Goal: Task Accomplishment & Management: Manage account settings

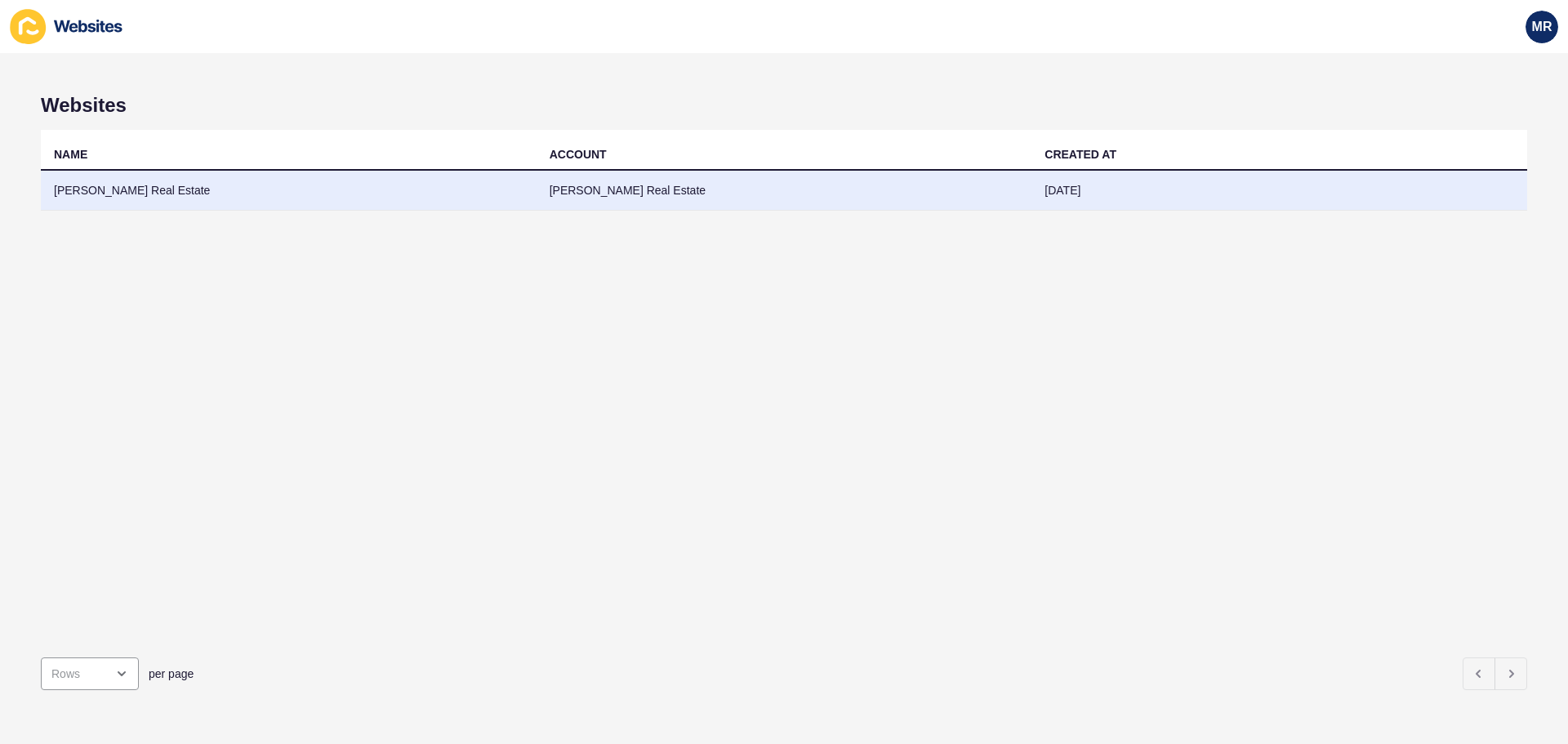
click at [168, 183] on td "[PERSON_NAME] Real Estate" at bounding box center [288, 190] width 496 height 40
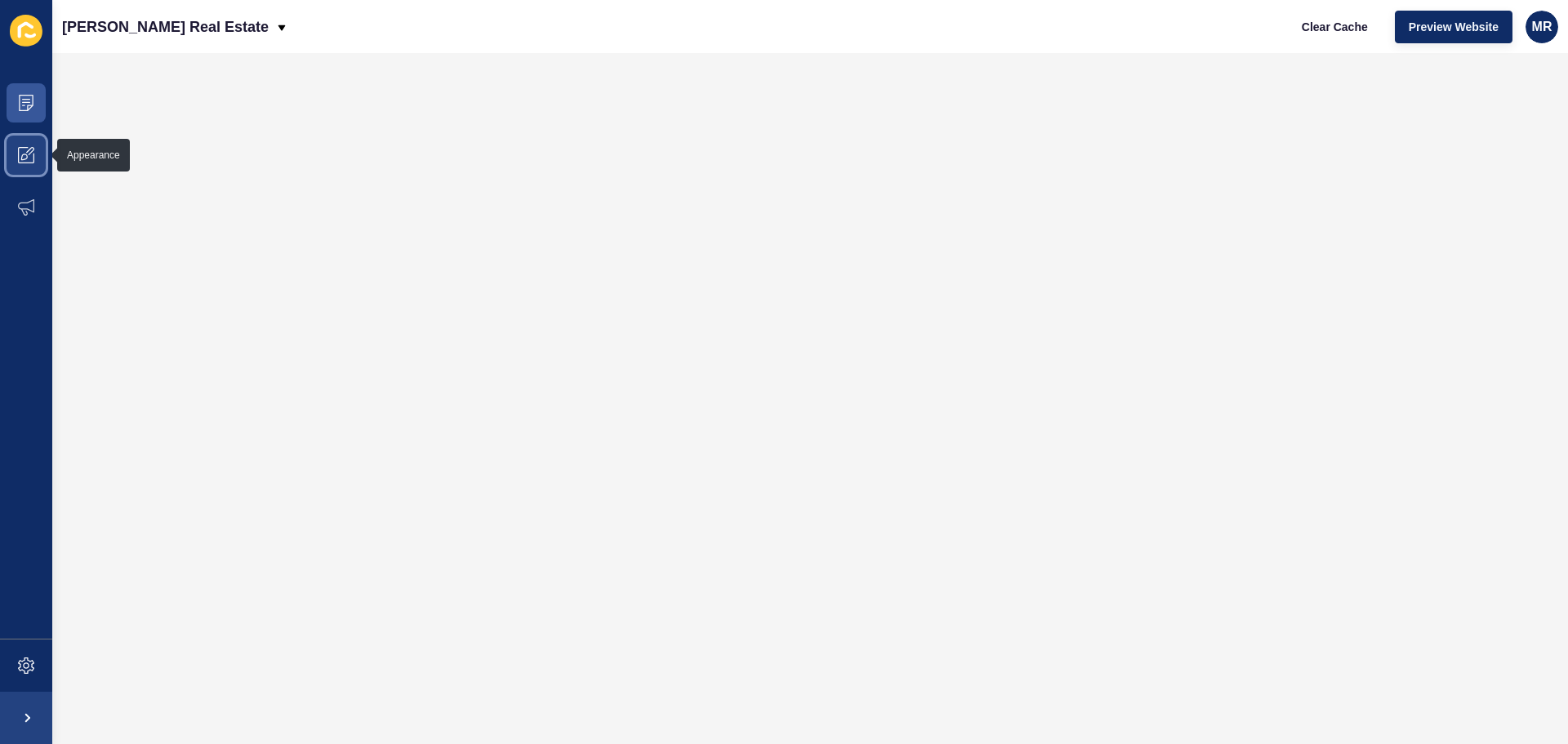
click at [33, 145] on span at bounding box center [26, 155] width 52 height 52
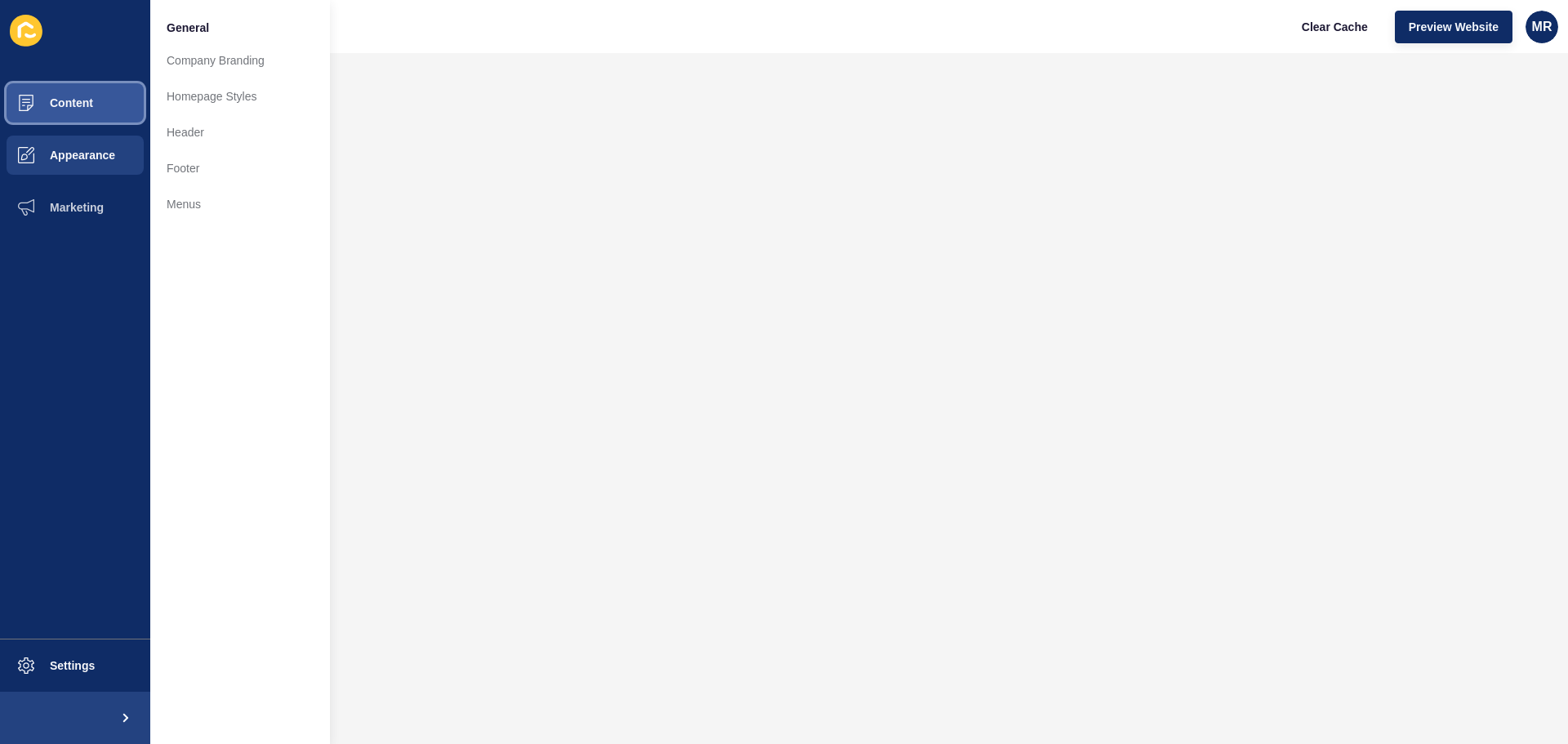
click at [107, 97] on button "Content" at bounding box center [74, 103] width 150 height 52
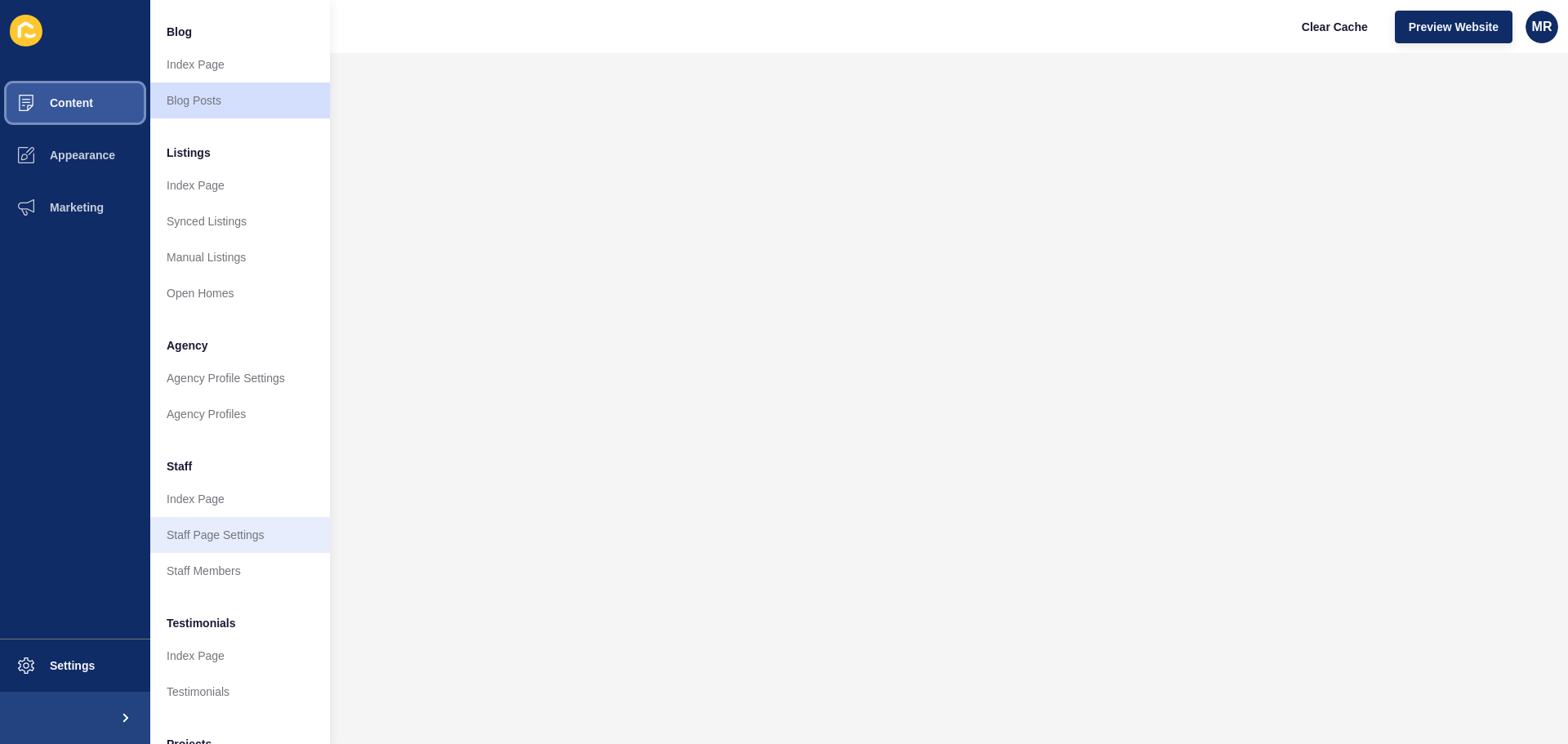
scroll to position [225, 0]
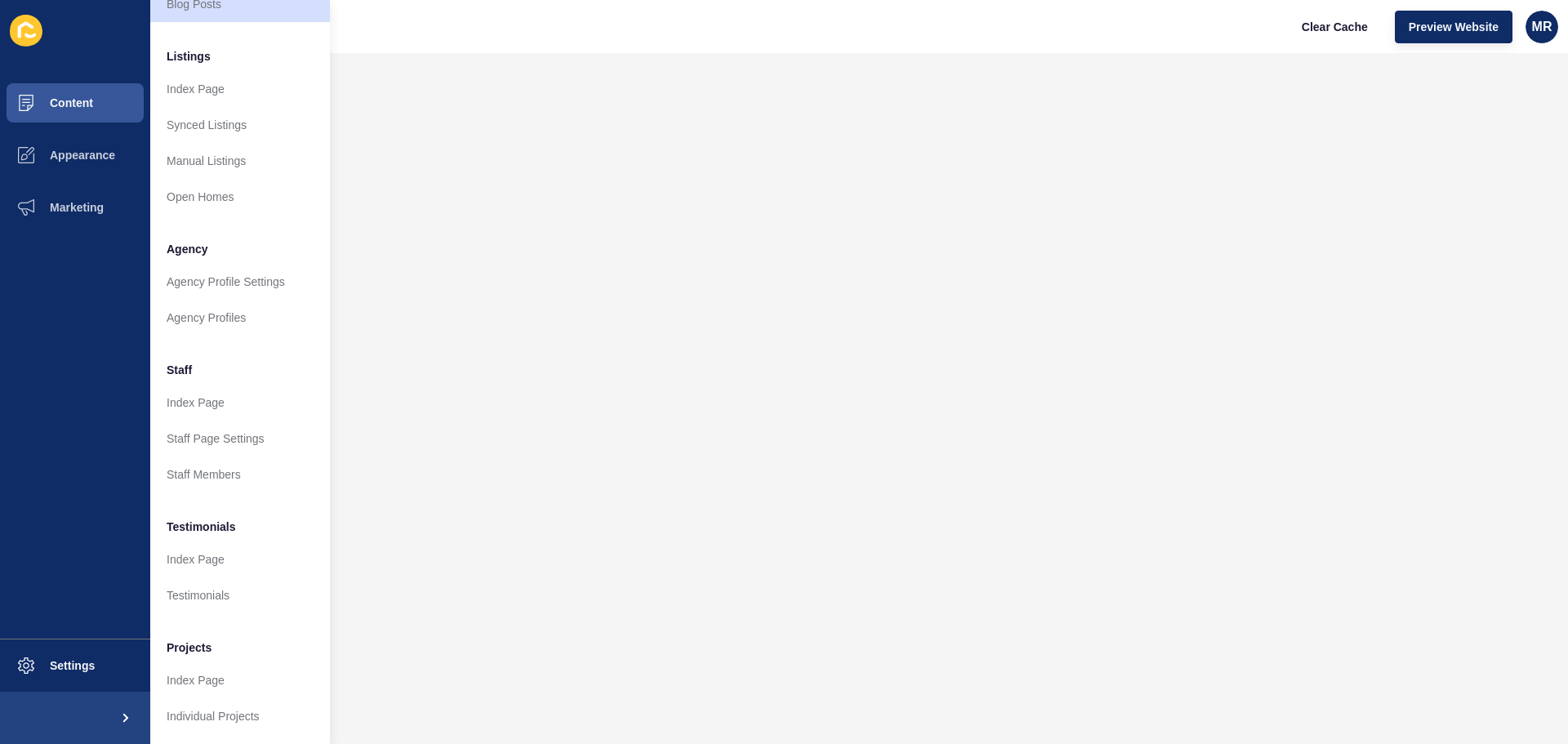
click at [90, 633] on ul "Content Appearance Marketing" at bounding box center [74, 358] width 150 height 562
click at [73, 659] on span "Settings" at bounding box center [46, 665] width 97 height 13
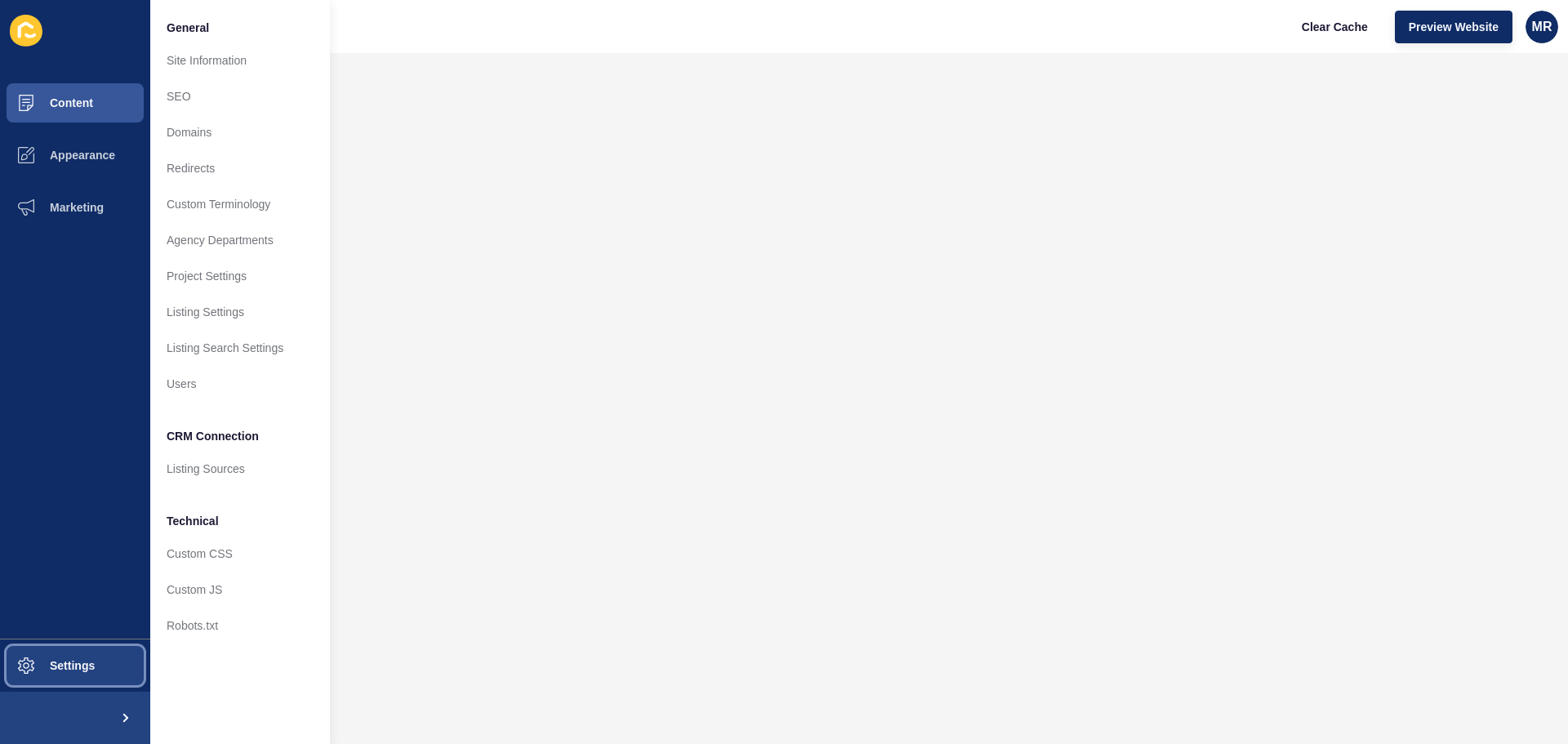
scroll to position [0, 0]
click at [96, 150] on span "Appearance" at bounding box center [56, 155] width 117 height 13
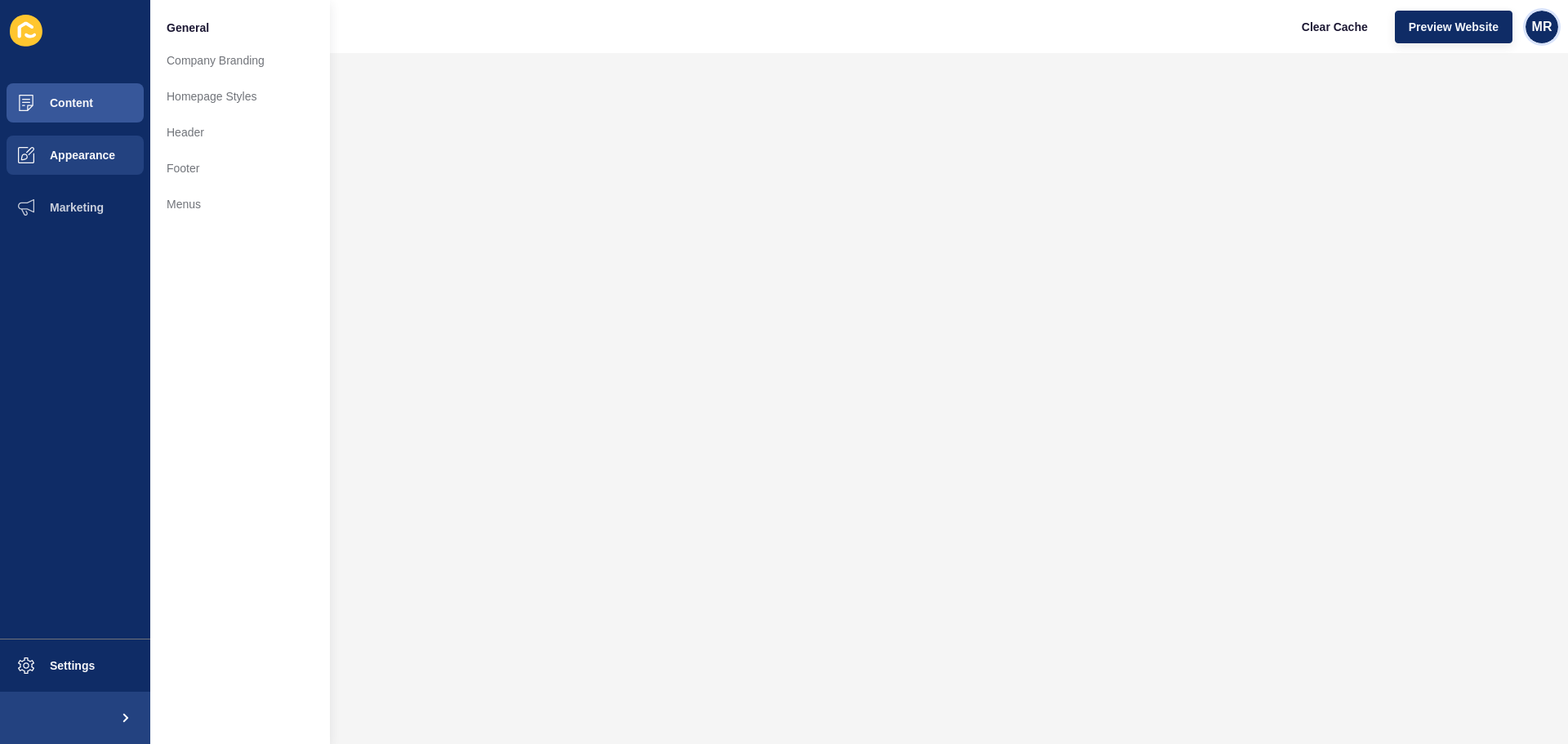
click at [1538, 23] on span "MR" at bounding box center [1543, 27] width 20 height 17
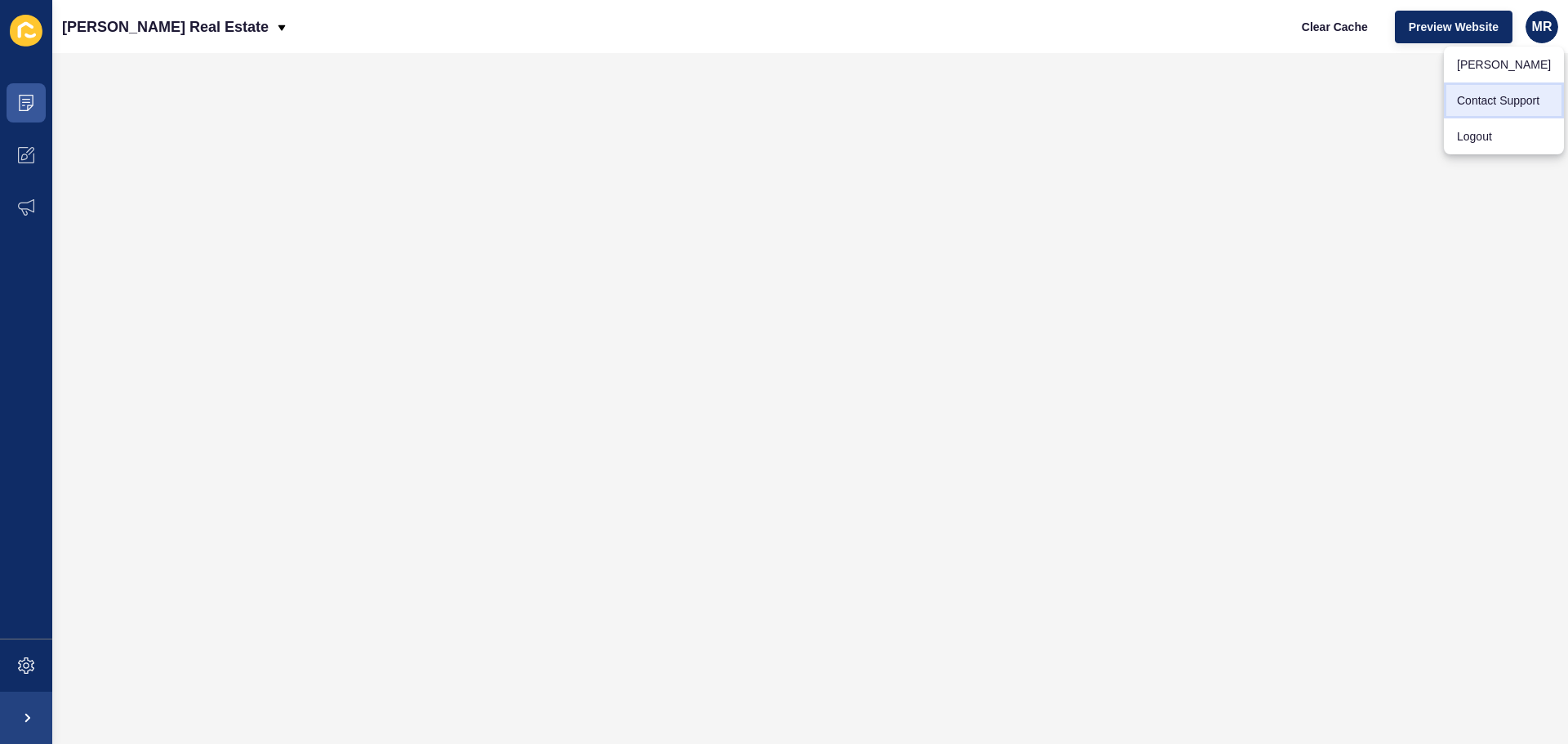
click at [1532, 97] on link "Contact Support" at bounding box center [1504, 100] width 120 height 36
click at [30, 671] on icon at bounding box center [26, 666] width 17 height 17
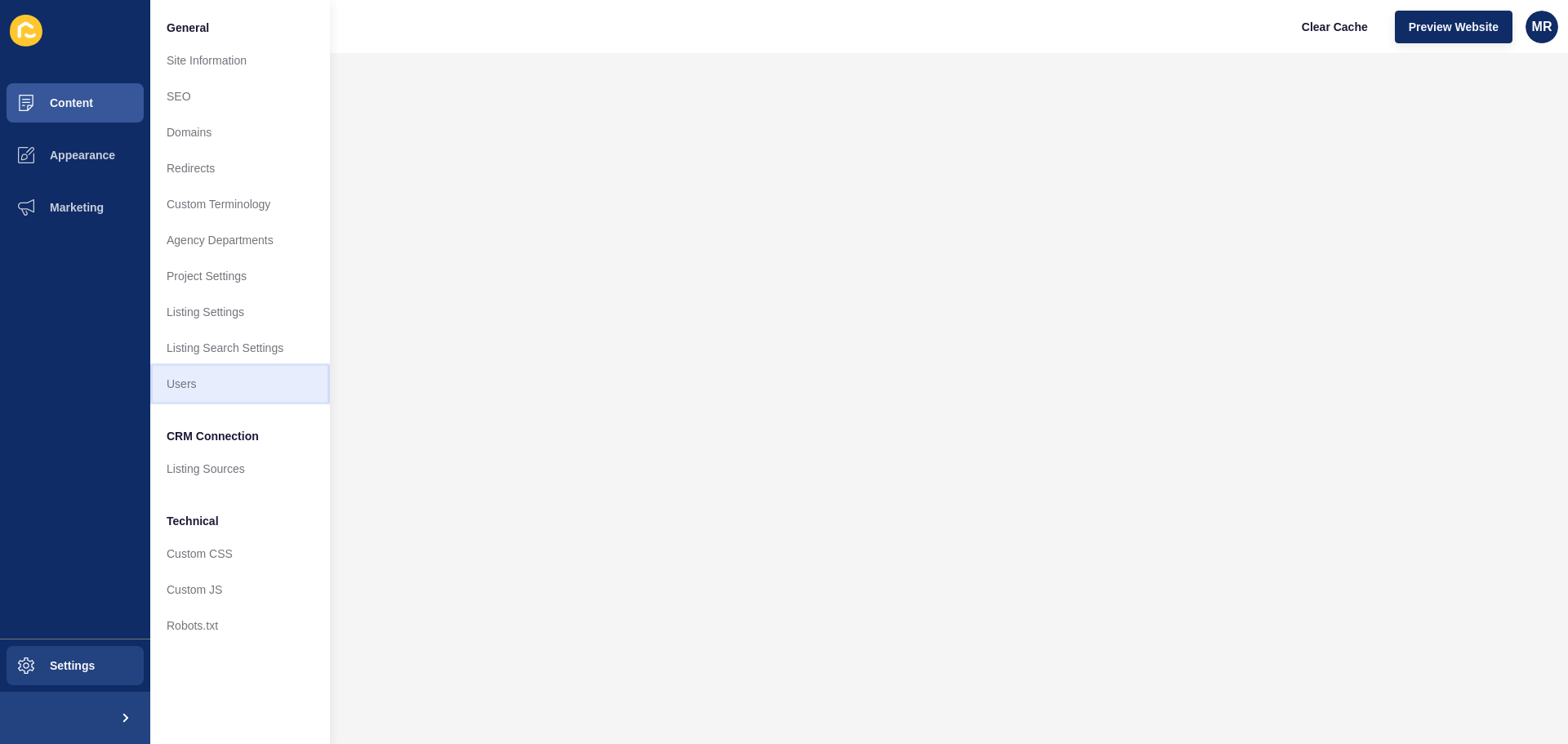
click at [205, 384] on link "Users" at bounding box center [239, 383] width 180 height 36
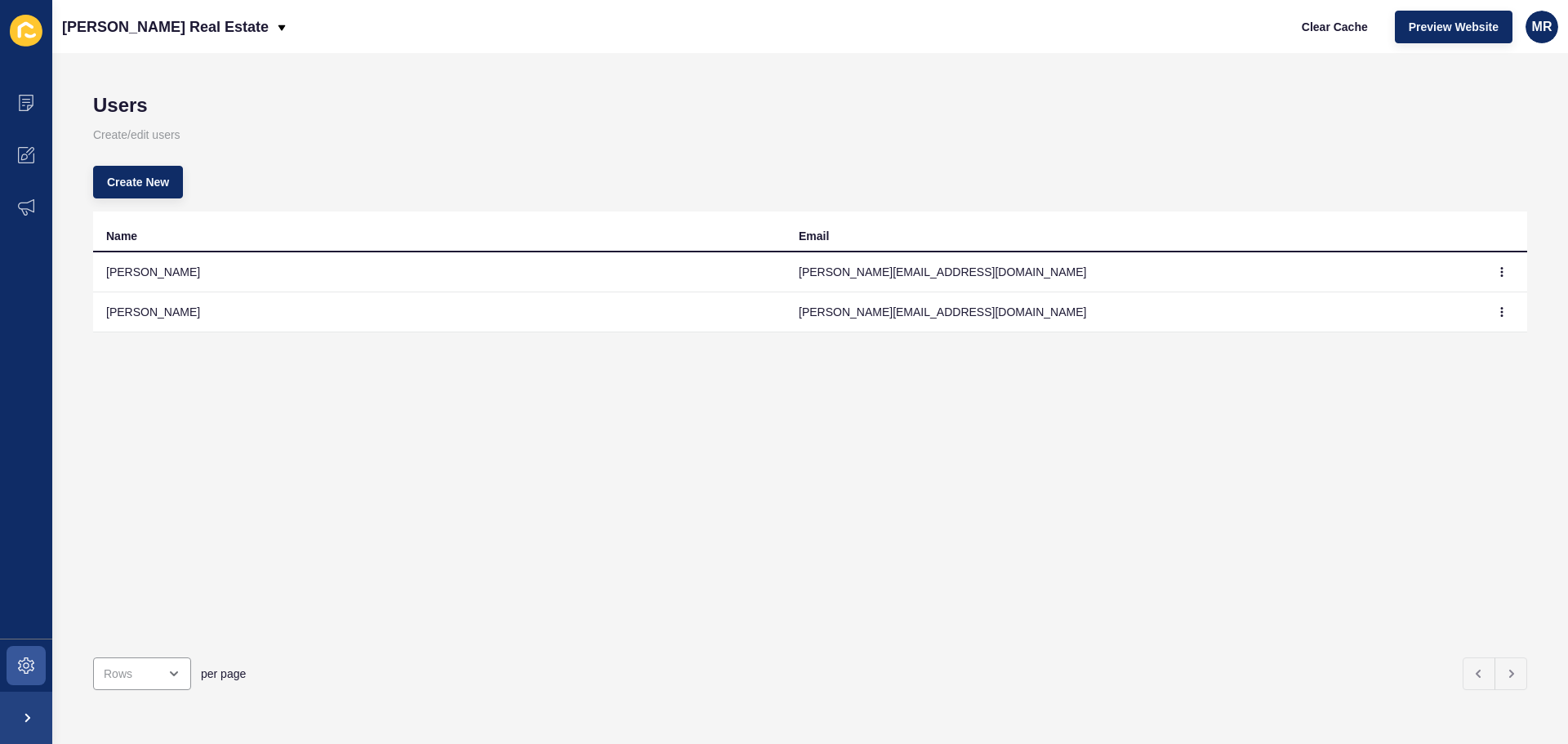
click at [754, 299] on td "Amanda Willoughby" at bounding box center [439, 312] width 692 height 40
click at [1497, 312] on icon "button" at bounding box center [1502, 312] width 10 height 10
click at [1434, 330] on link "Edit" at bounding box center [1444, 344] width 114 height 36
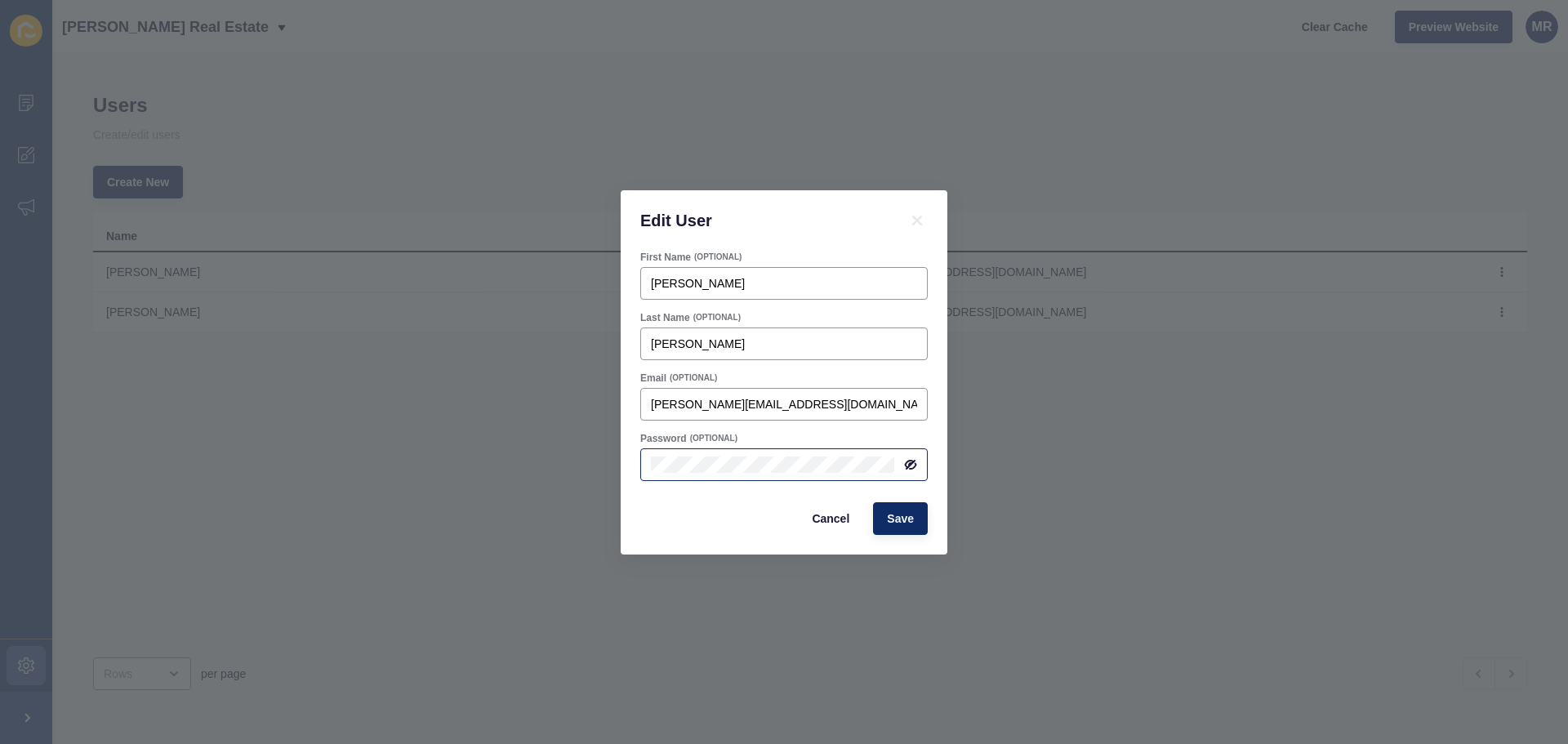
click at [913, 466] on icon at bounding box center [911, 464] width 13 height 13
drag, startPoint x: 648, startPoint y: 496, endPoint x: 677, endPoint y: 476, distance: 35.2
click at [648, 496] on form "First Name (OPTIONAL) Amanda Last Name (OPTIONAL) Willoughby Email (OPTIONAL) a…" at bounding box center [784, 392] width 288 height 284
click at [686, 498] on div "Cancel Save" at bounding box center [784, 519] width 297 height 43
click at [827, 425] on form "First Name (OPTIONAL) Amanda Last Name (OPTIONAL) Willoughby Email (OPTIONAL) a…" at bounding box center [784, 392] width 288 height 284
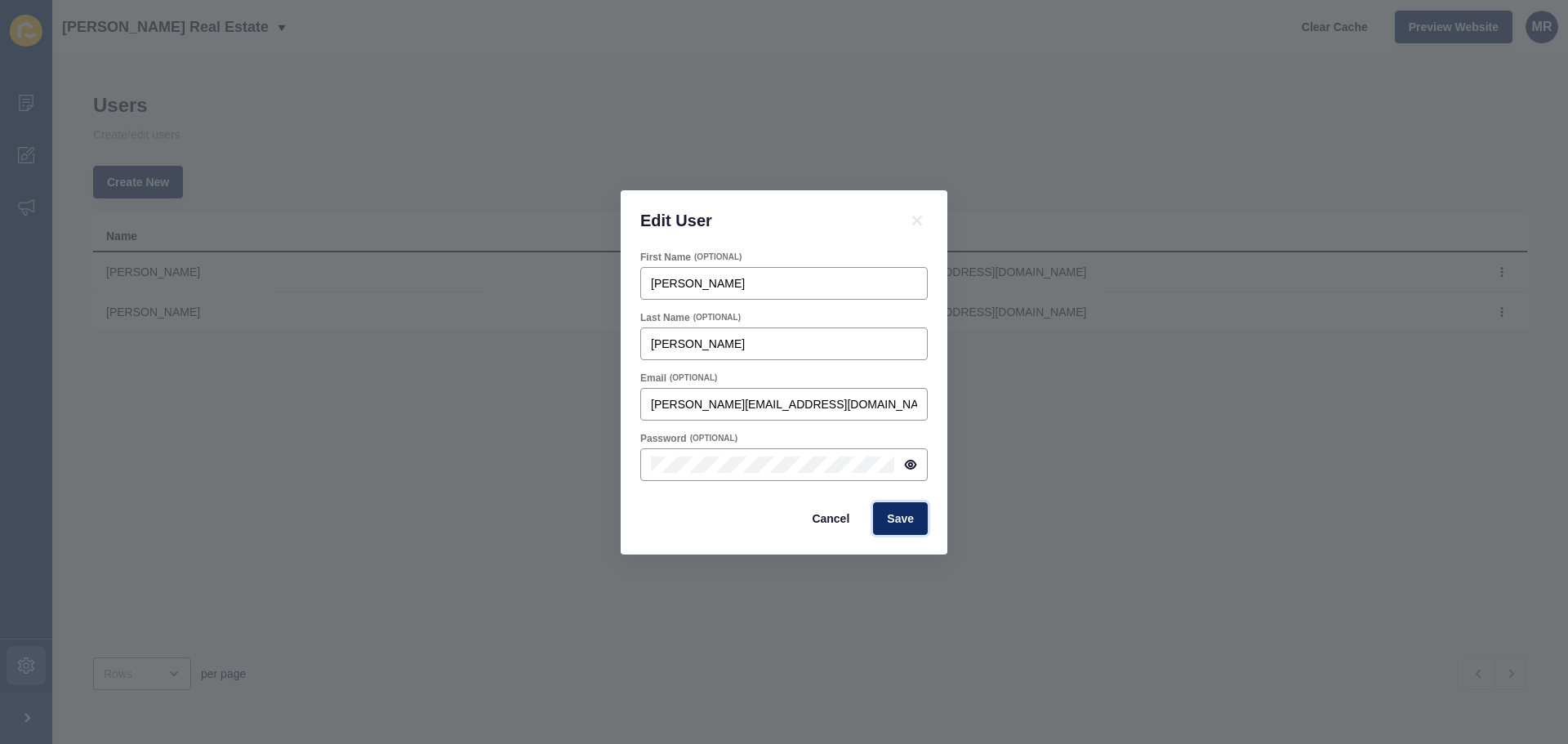
drag, startPoint x: 900, startPoint y: 511, endPoint x: 1056, endPoint y: 520, distance: 156.3
click at [900, 511] on span "Save" at bounding box center [900, 519] width 27 height 17
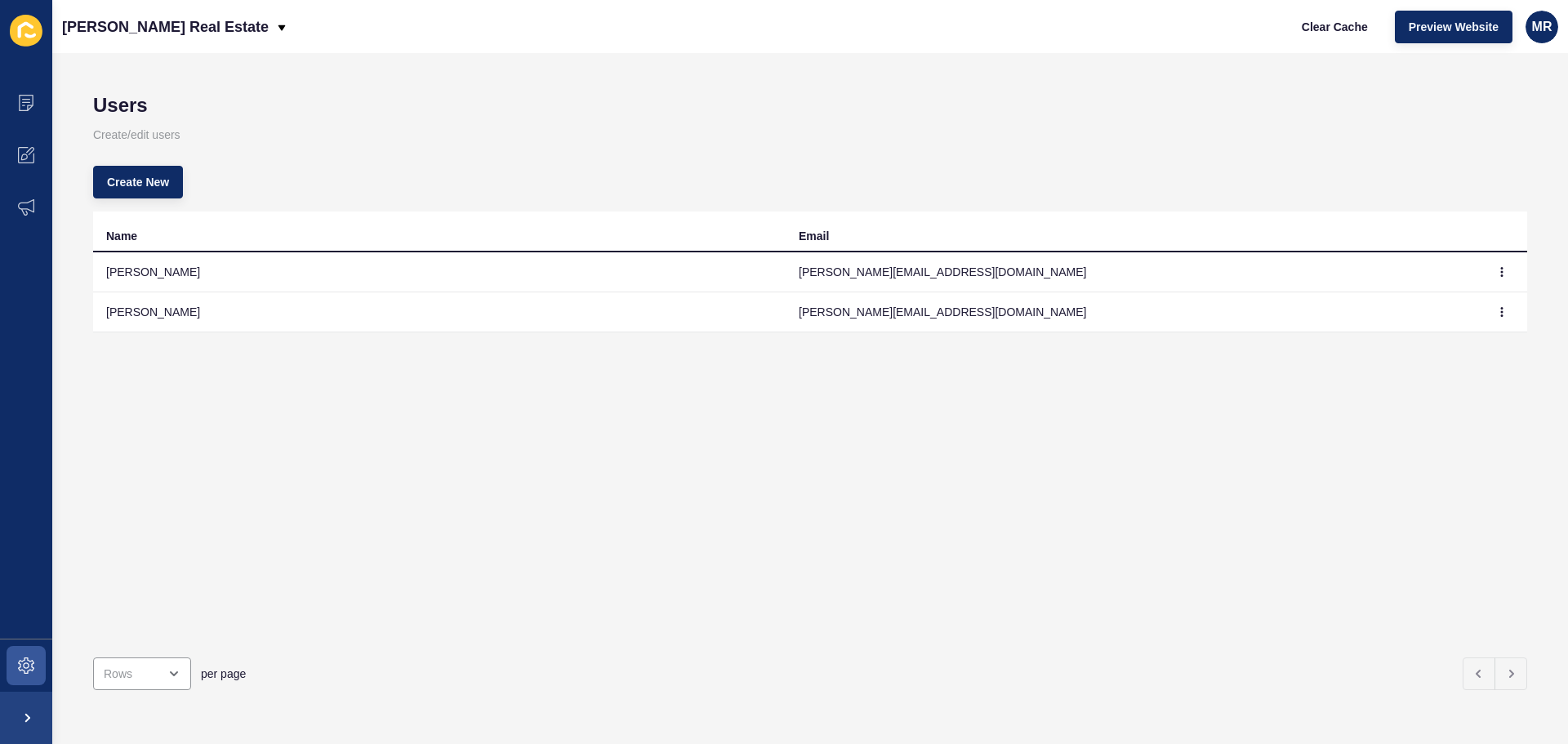
drag, startPoint x: 1156, startPoint y: 566, endPoint x: 1220, endPoint y: 323, distance: 251.3
click at [1152, 557] on div "Name Email Megan Riley megan@hennessyrealestate.com.au Amanda Willoughby amanda…" at bounding box center [810, 427] width 1434 height 432
click at [1497, 270] on icon "button" at bounding box center [1502, 272] width 10 height 10
click at [1453, 305] on link "Edit" at bounding box center [1444, 304] width 114 height 36
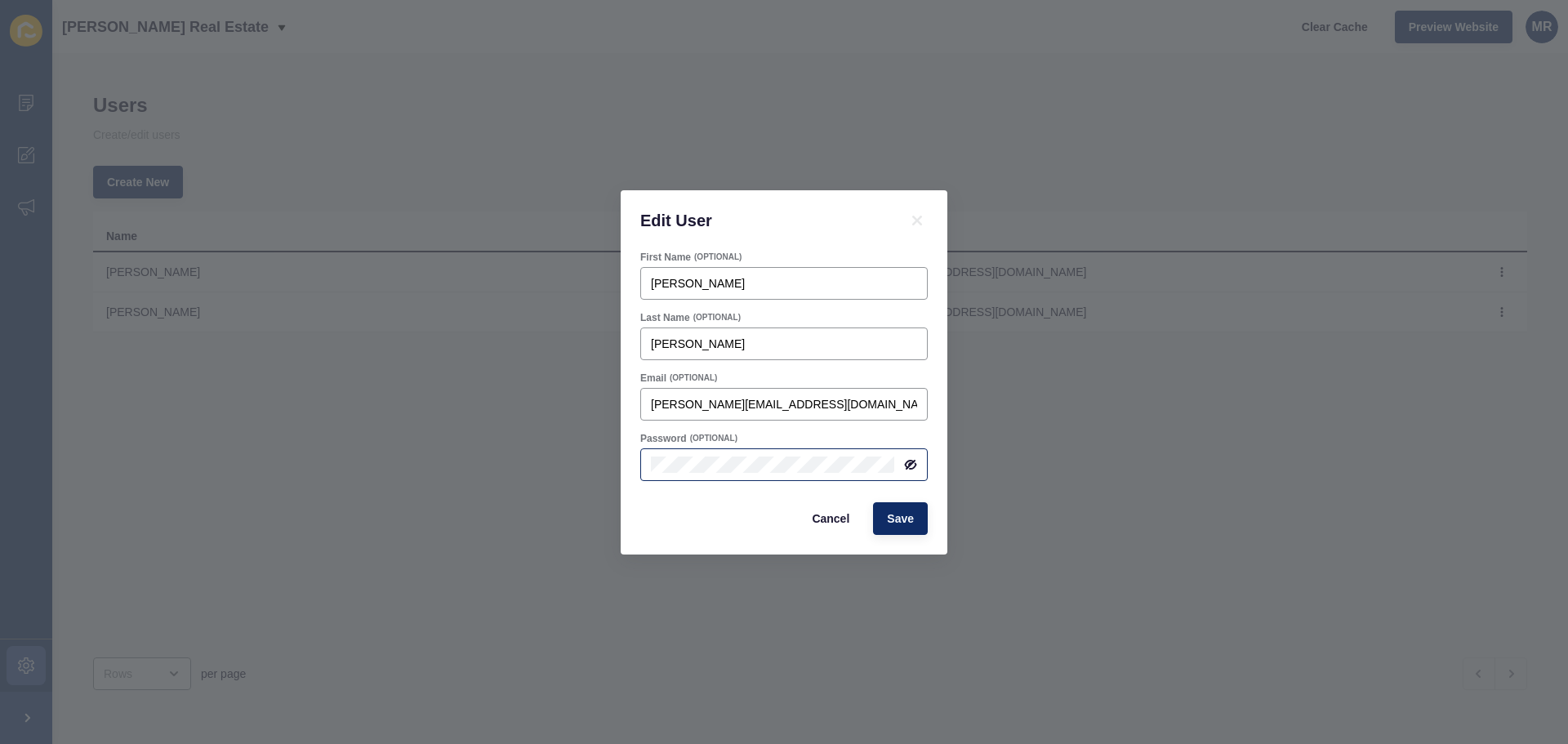
click at [915, 469] on icon at bounding box center [911, 464] width 13 height 13
drag, startPoint x: 849, startPoint y: 522, endPoint x: 1075, endPoint y: 396, distance: 258.8
click at [849, 521] on span "Cancel" at bounding box center [830, 519] width 37 height 17
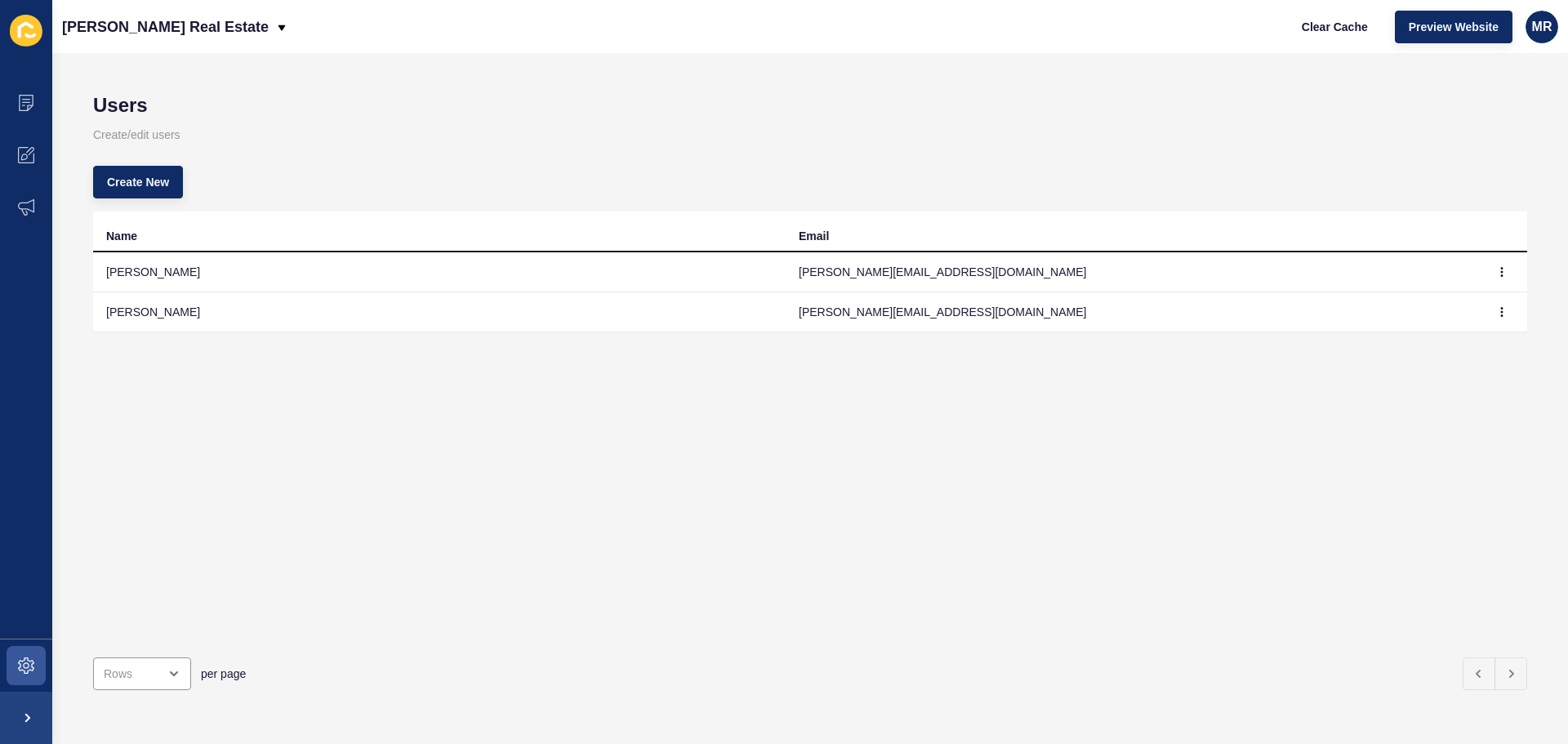
click at [147, 277] on td "[PERSON_NAME]" at bounding box center [439, 272] width 692 height 40
click at [42, 108] on span at bounding box center [26, 103] width 52 height 52
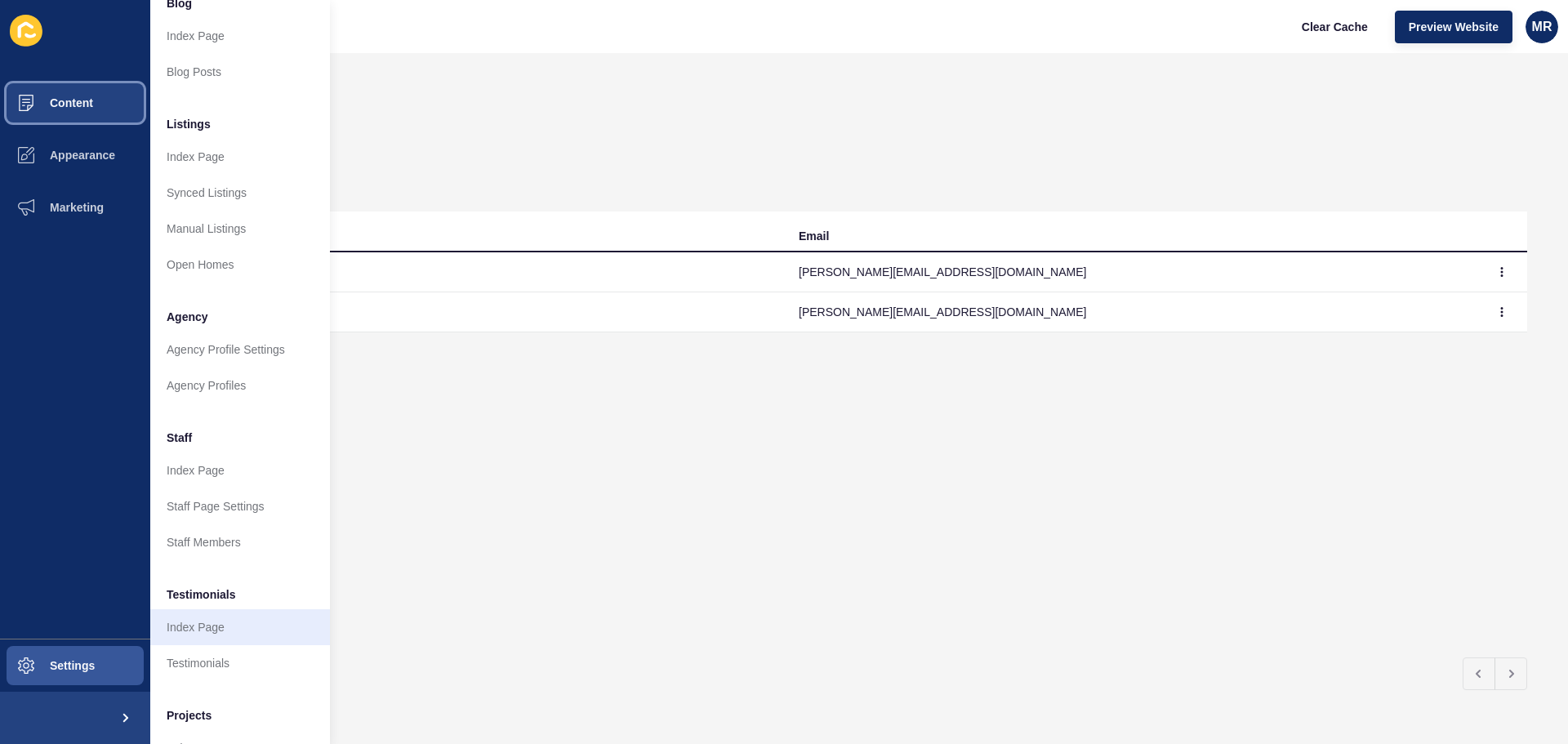
scroll to position [225, 0]
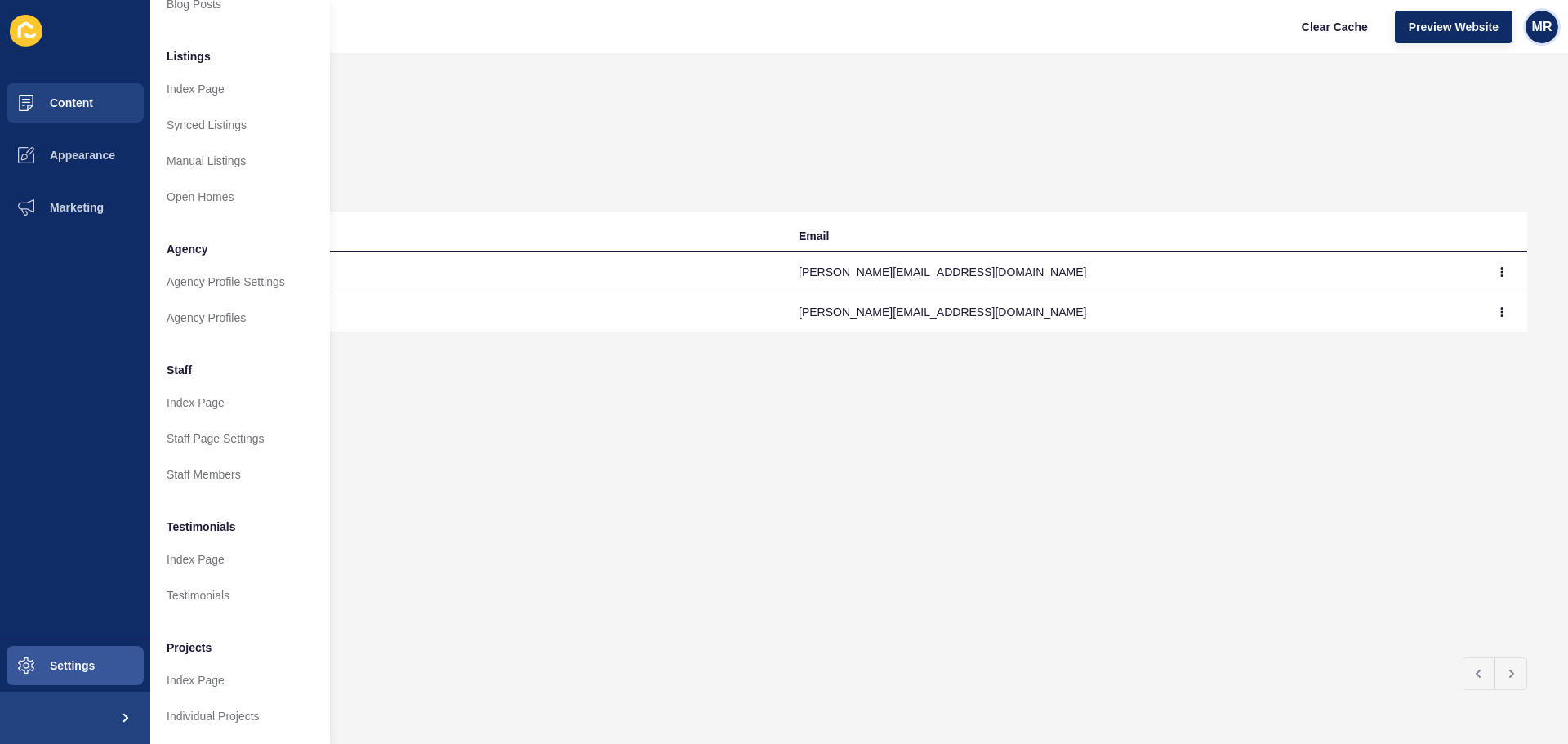
click at [1539, 23] on span "MR" at bounding box center [1543, 27] width 20 height 17
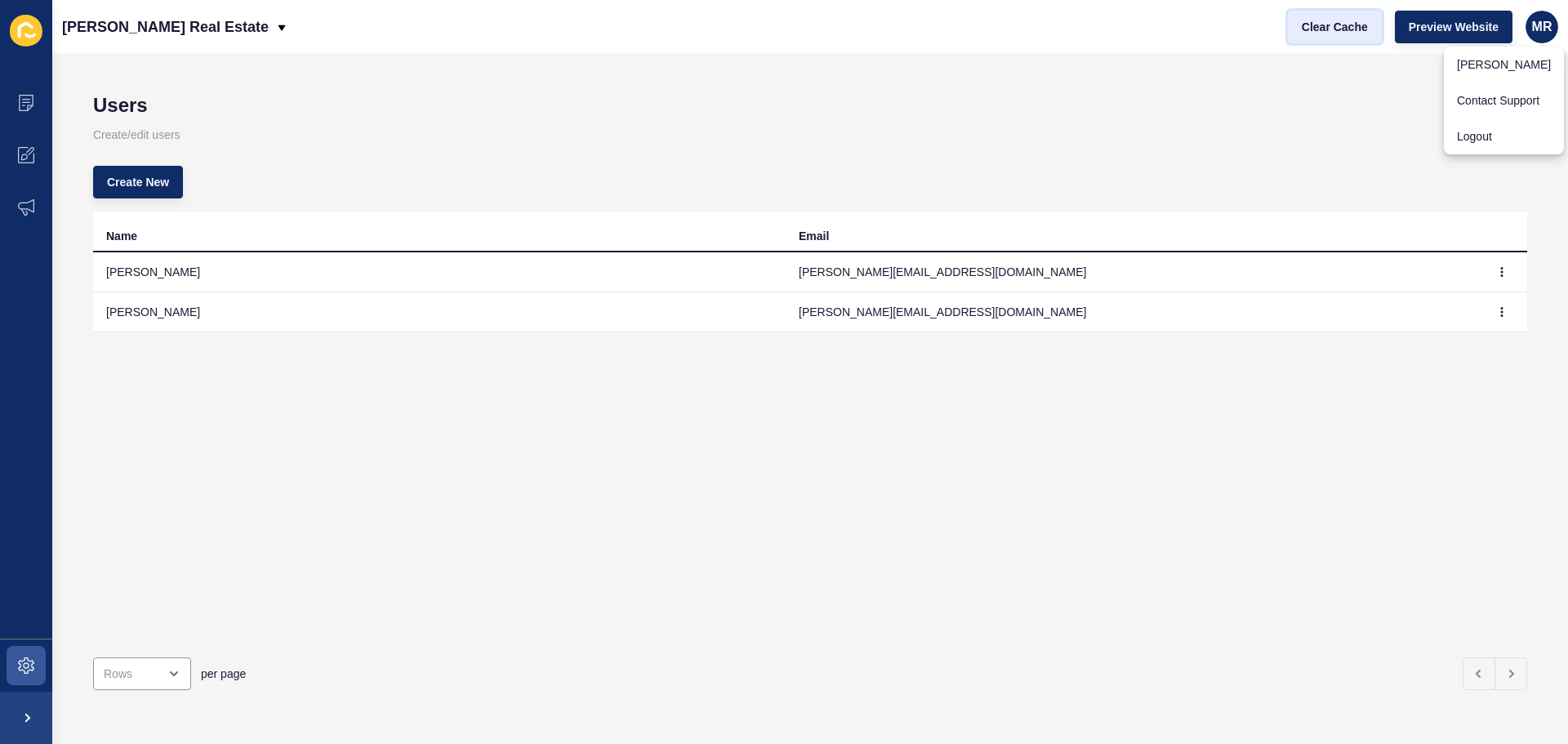
click at [1338, 20] on span "Clear Cache" at bounding box center [1334, 27] width 66 height 17
click at [1539, 103] on link "Contact Support" at bounding box center [1504, 100] width 120 height 36
click at [1390, 166] on div "Create New" at bounding box center [810, 181] width 1434 height 59
click at [1476, 25] on span "Preview Website" at bounding box center [1454, 27] width 90 height 17
click at [1535, 23] on span "MR" at bounding box center [1543, 27] width 20 height 17
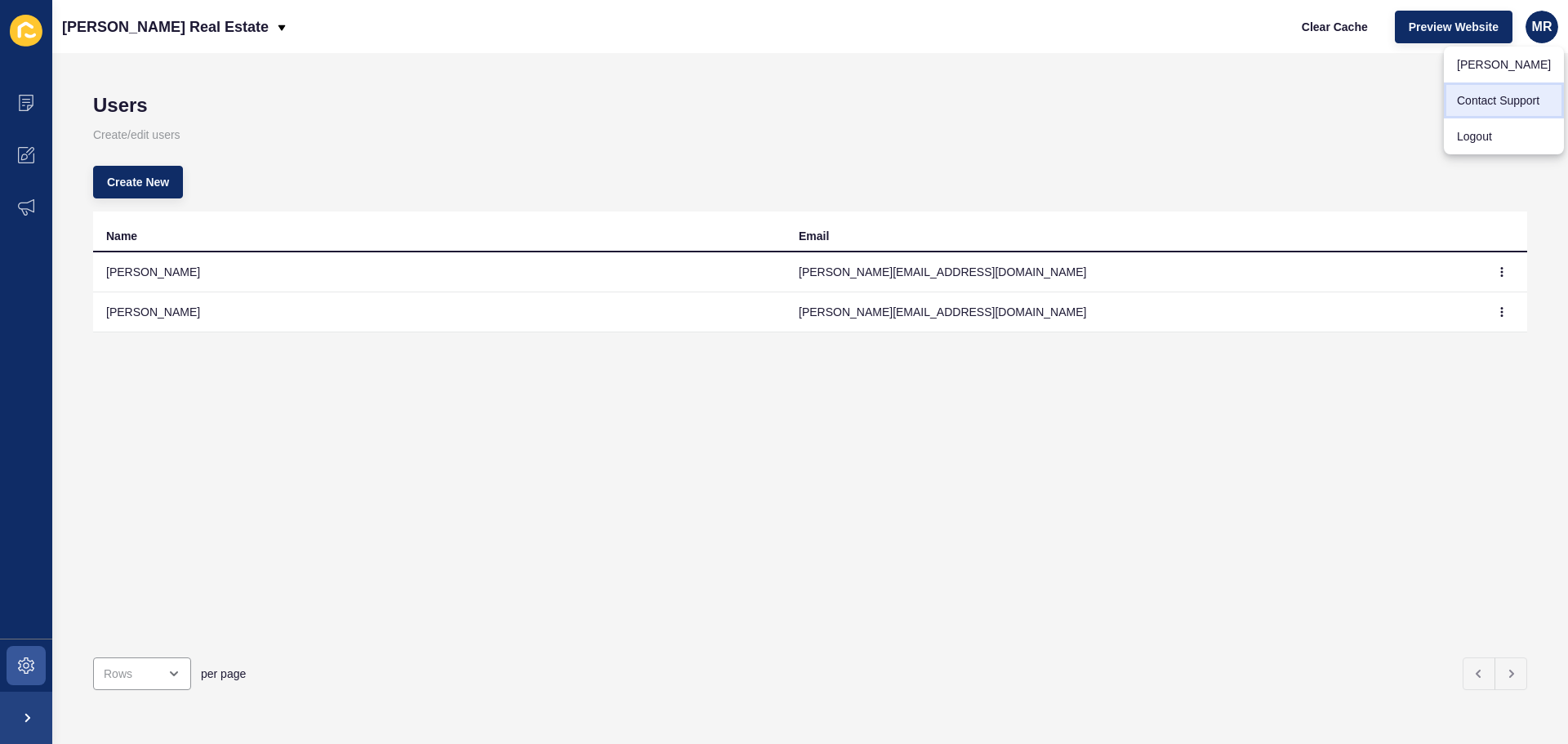
click at [1494, 96] on link "Contact Support" at bounding box center [1504, 100] width 120 height 36
click at [1497, 310] on icon "button" at bounding box center [1502, 312] width 10 height 10
click at [33, 658] on icon at bounding box center [26, 666] width 17 height 17
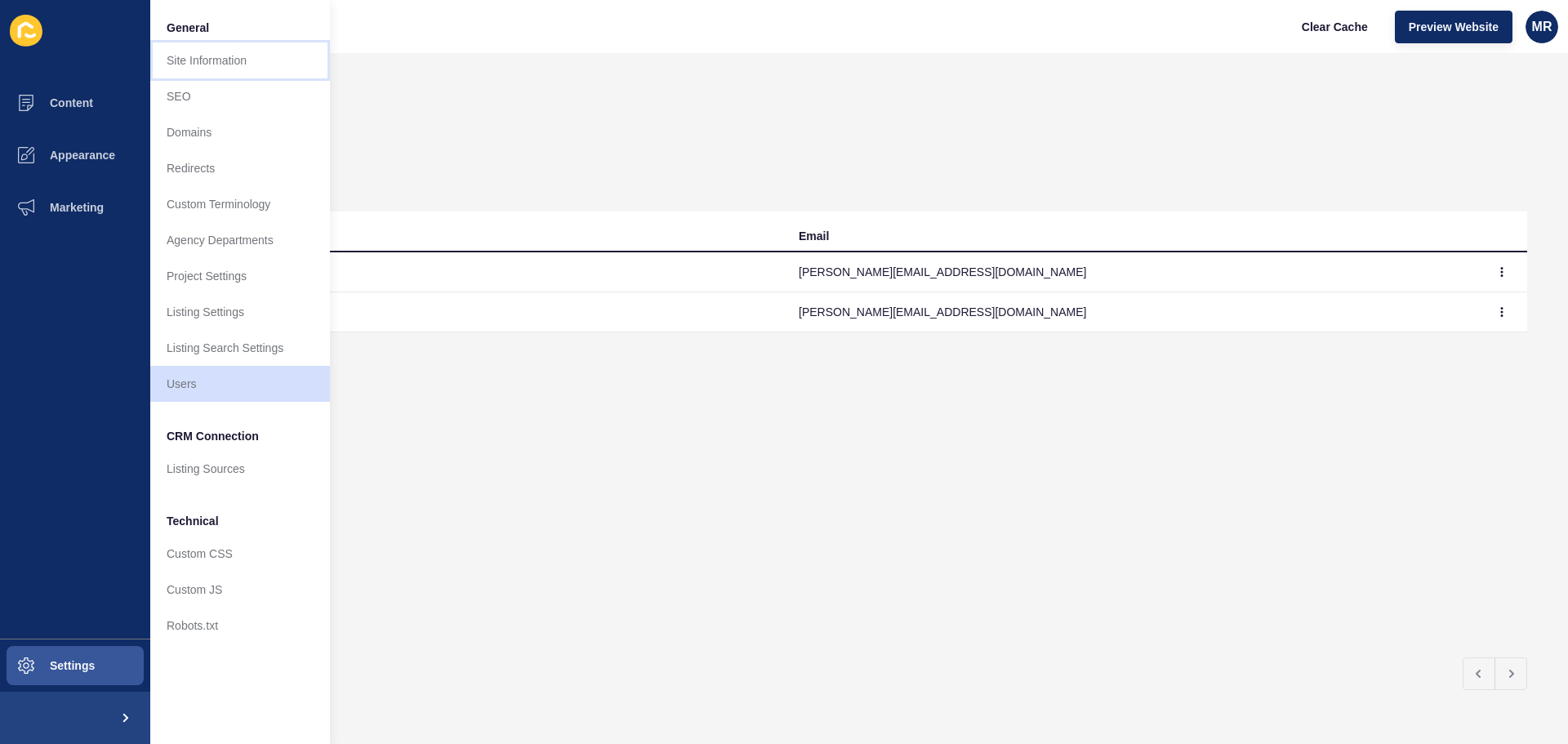
click at [250, 64] on link "Site Information" at bounding box center [239, 60] width 180 height 36
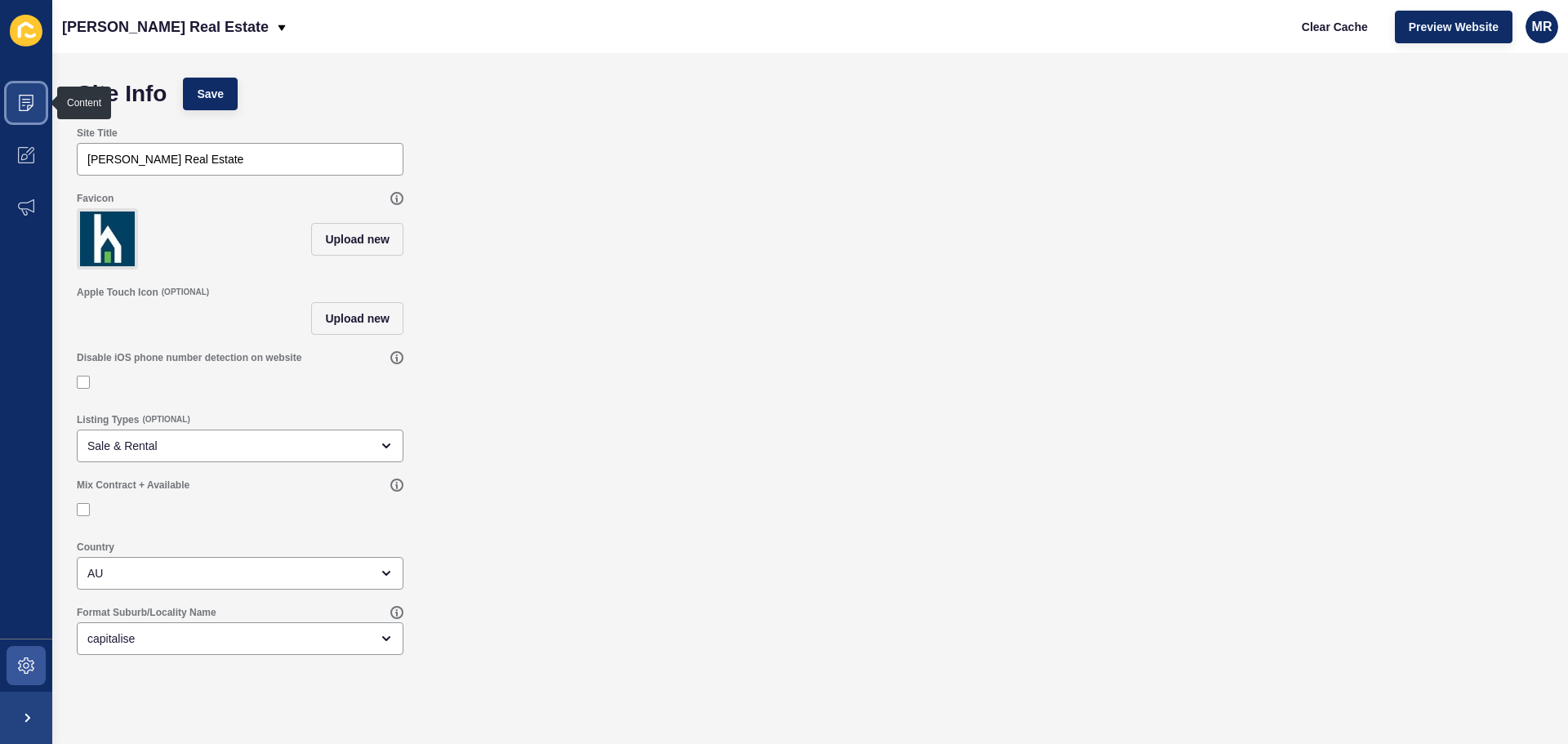
click at [24, 101] on icon at bounding box center [26, 103] width 17 height 17
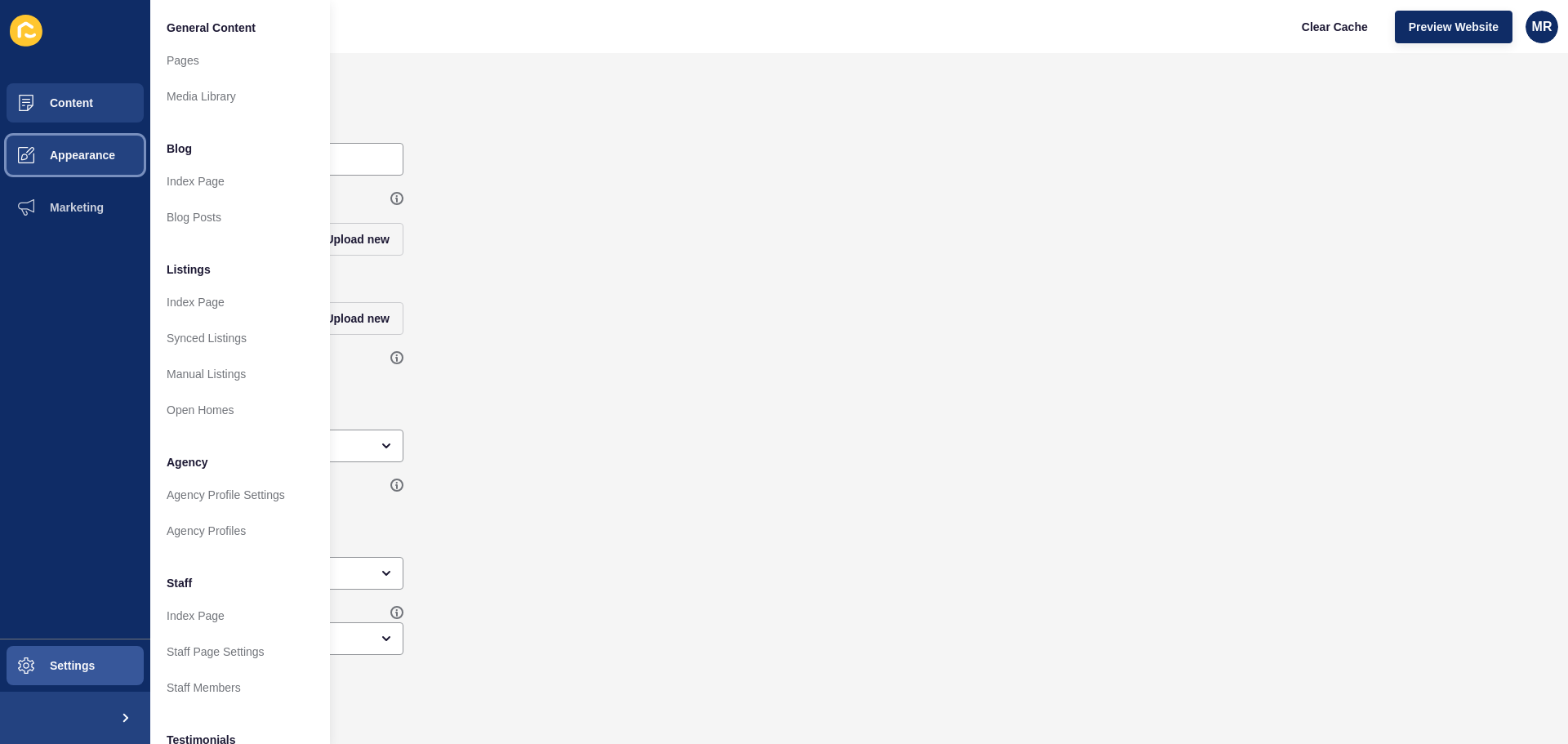
click at [65, 156] on span "Appearance" at bounding box center [56, 155] width 117 height 13
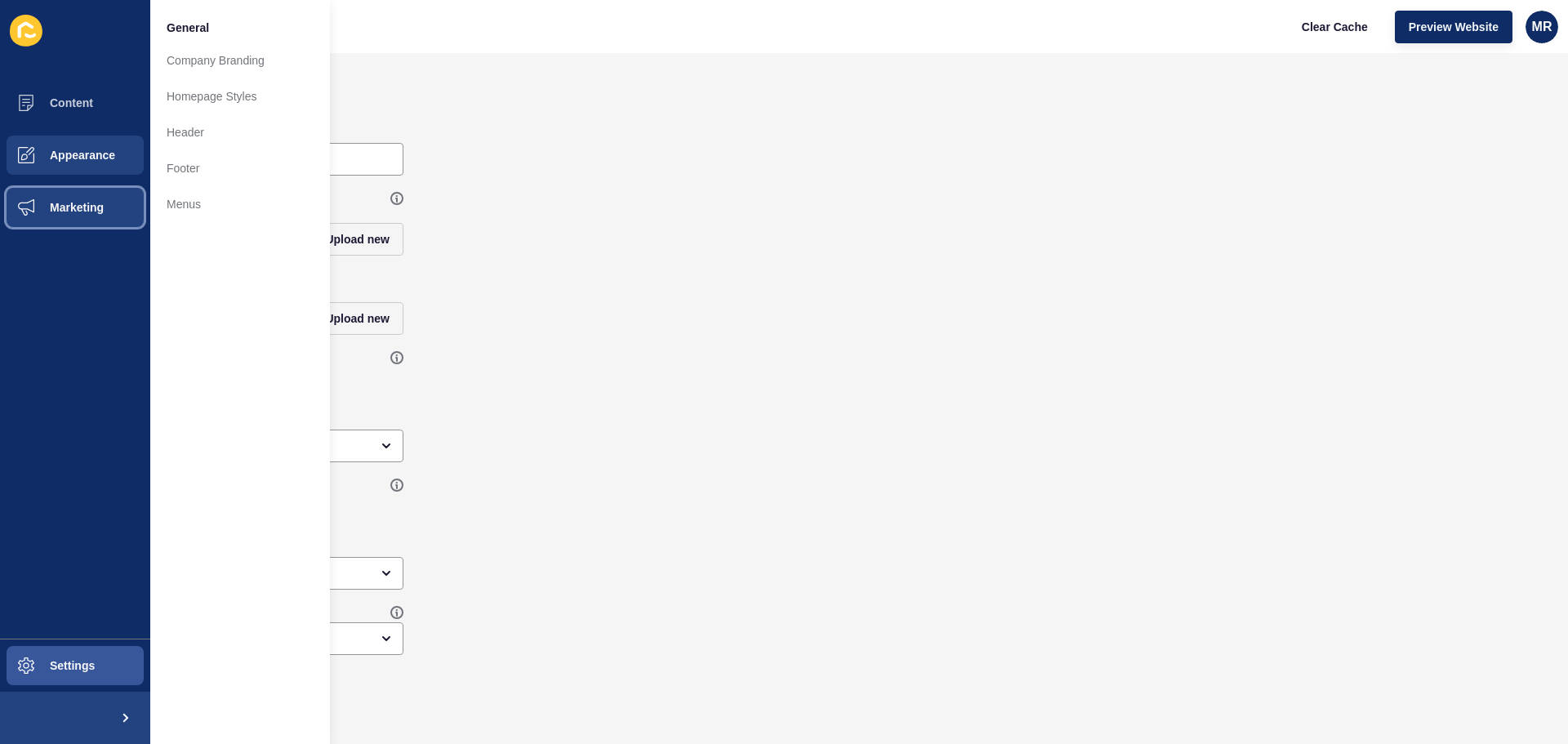
click at [82, 199] on button "Marketing" at bounding box center [74, 207] width 150 height 52
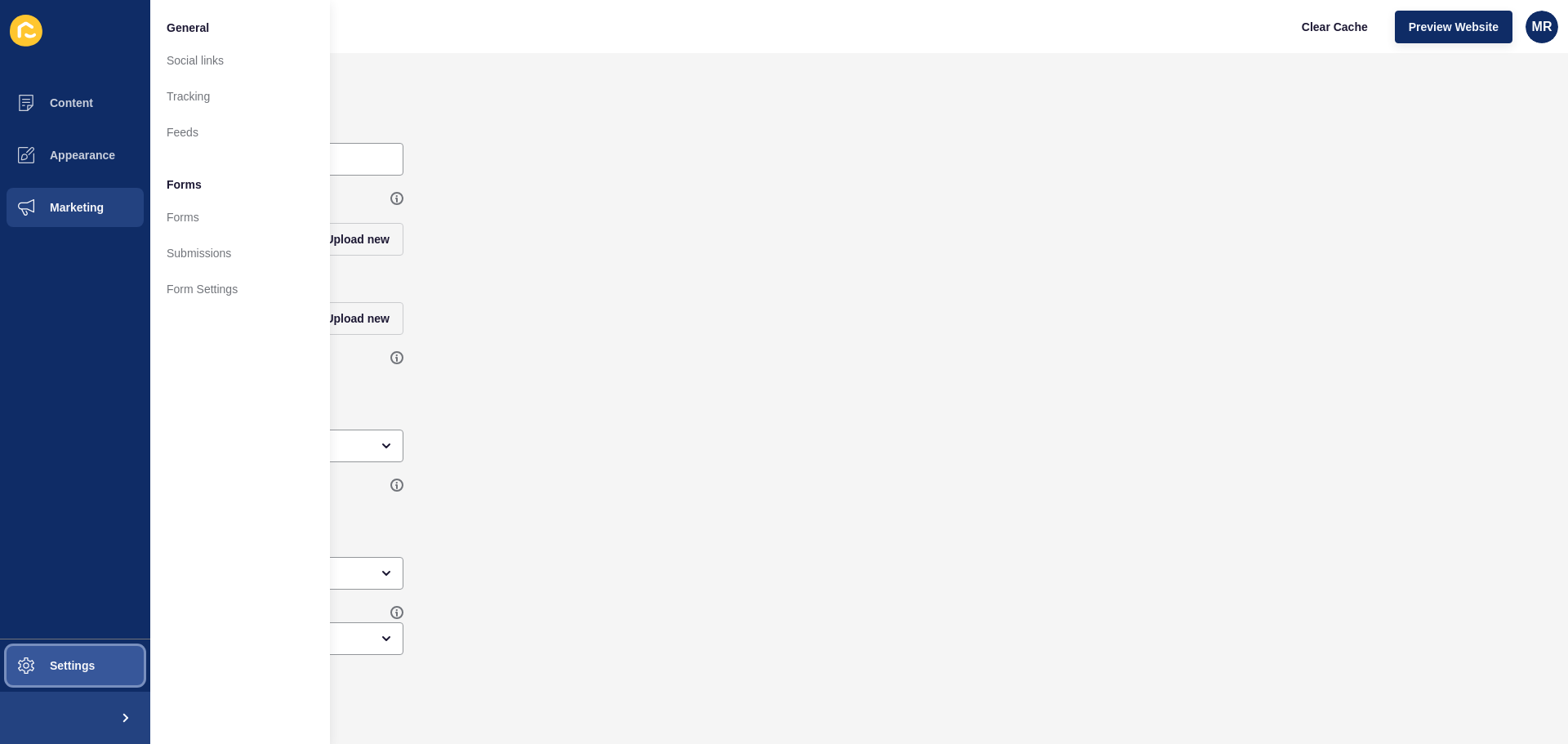
click at [111, 661] on button "Settings" at bounding box center [74, 665] width 150 height 52
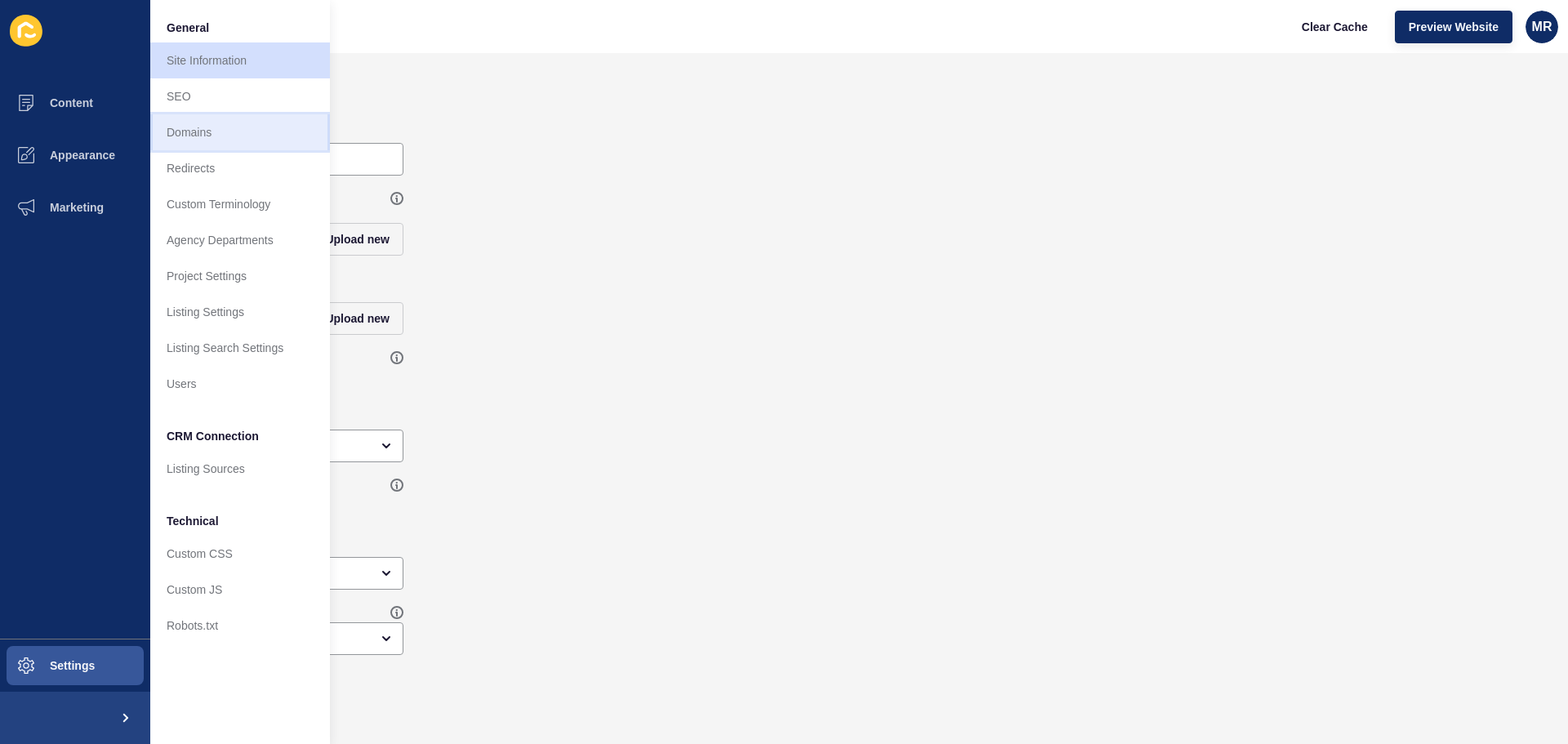
click at [256, 125] on link "Domains" at bounding box center [239, 132] width 180 height 36
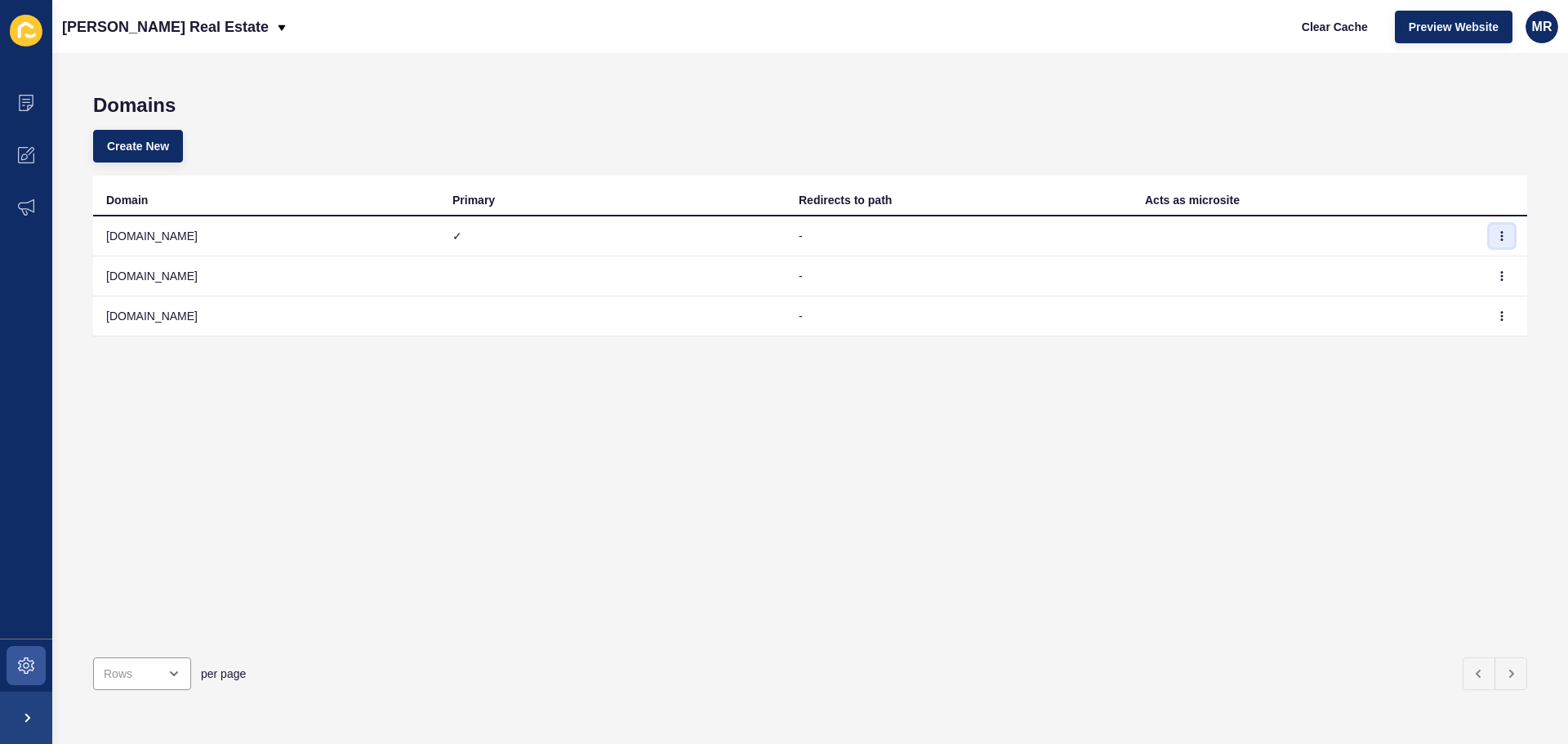
click at [1490, 226] on button "button" at bounding box center [1502, 235] width 24 height 23
click at [57, 110] on div "Domains Create New Domain Primary Redirects to path Acts as microsite hennessyr…" at bounding box center [810, 398] width 1516 height 691
click at [37, 102] on span at bounding box center [26, 103] width 52 height 52
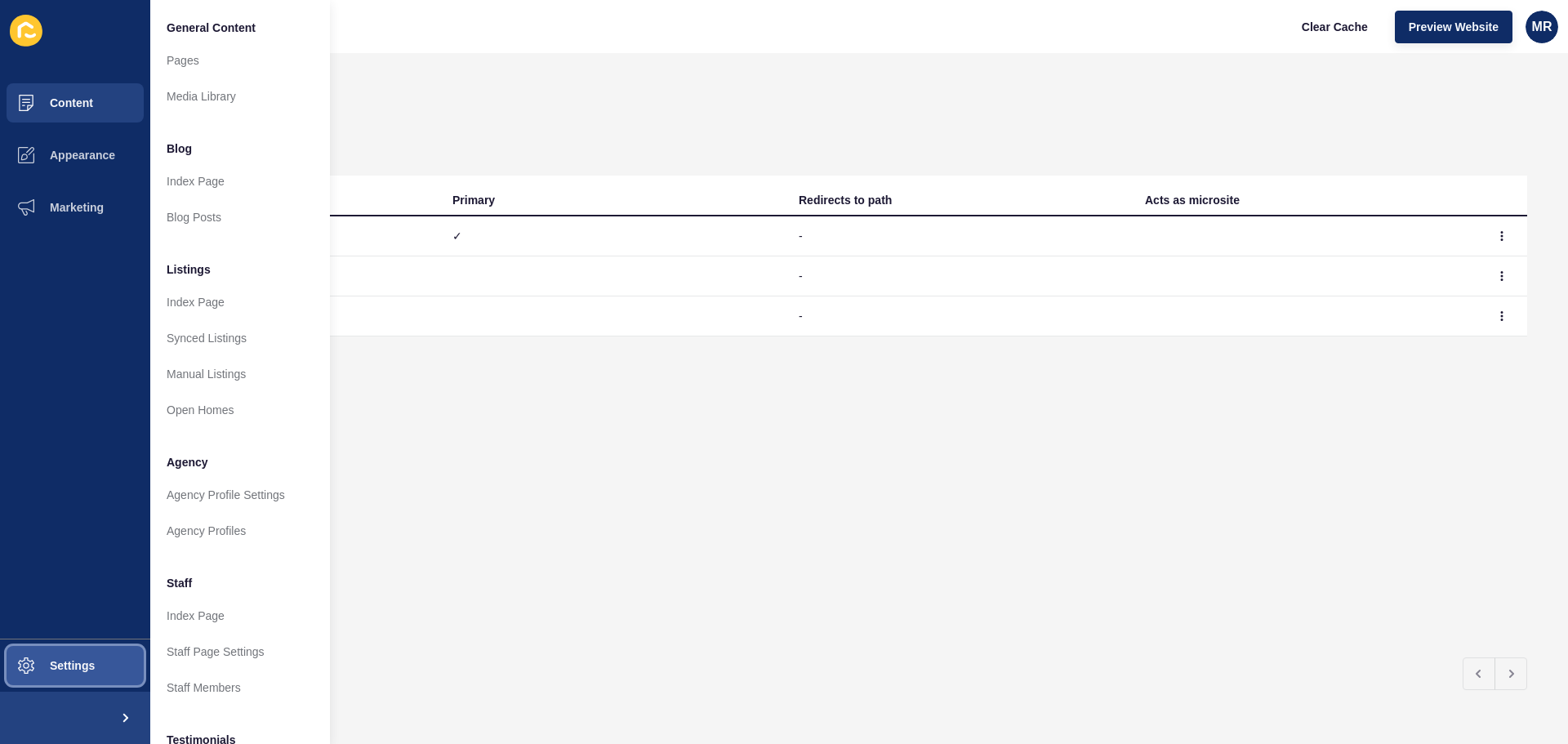
click at [116, 667] on button "Settings" at bounding box center [74, 665] width 150 height 52
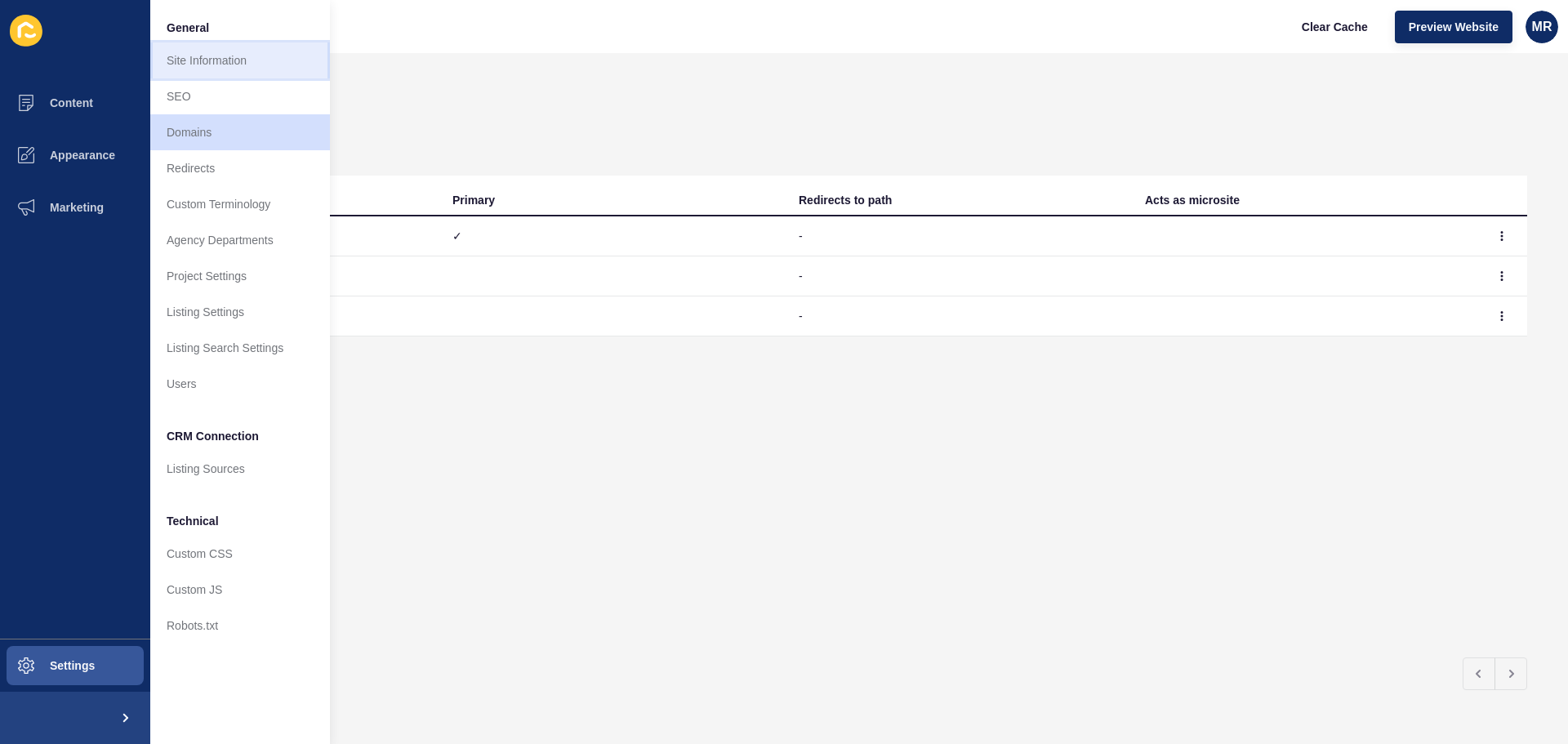
click at [195, 66] on link "Site Information" at bounding box center [239, 60] width 180 height 36
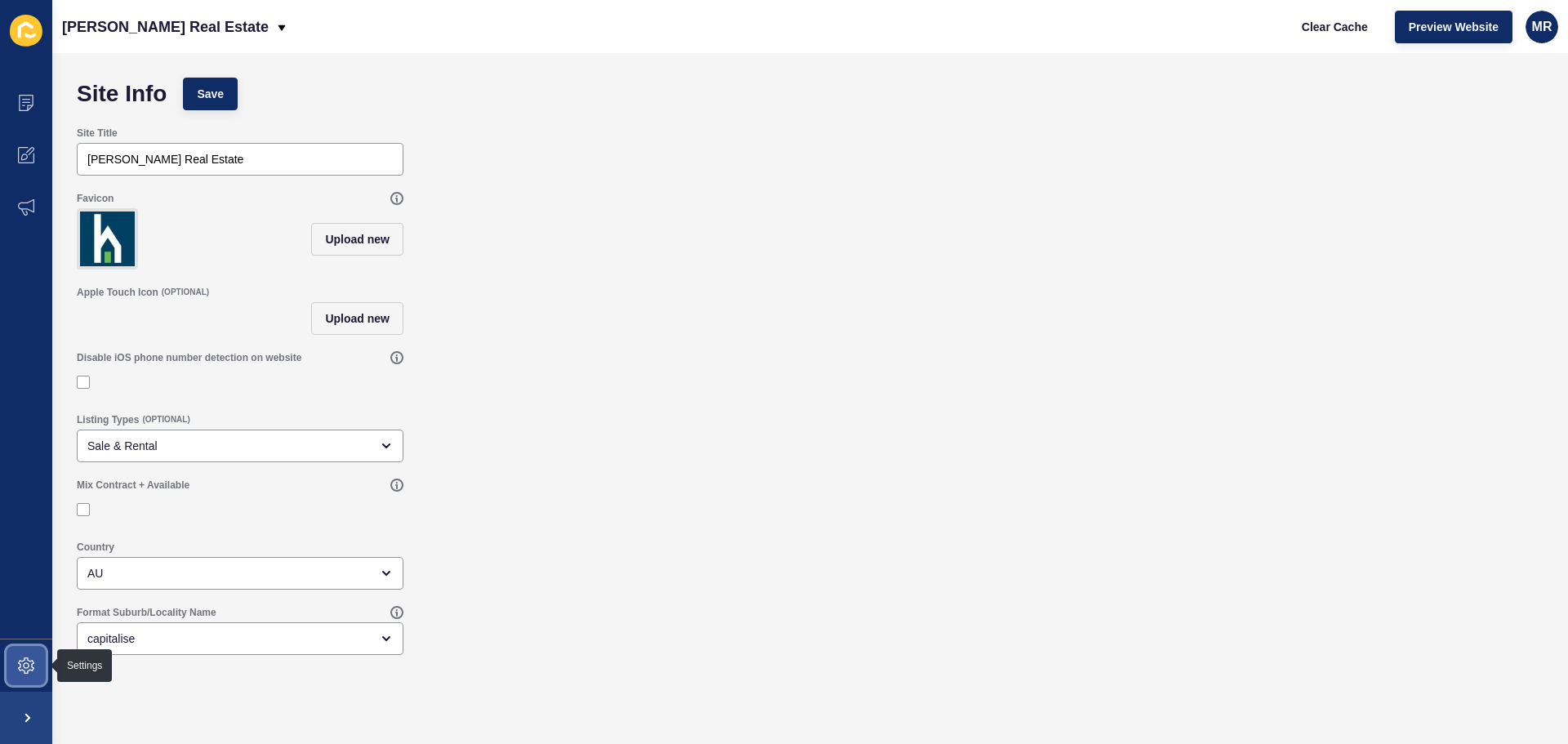
click at [26, 667] on icon at bounding box center [26, 666] width 17 height 17
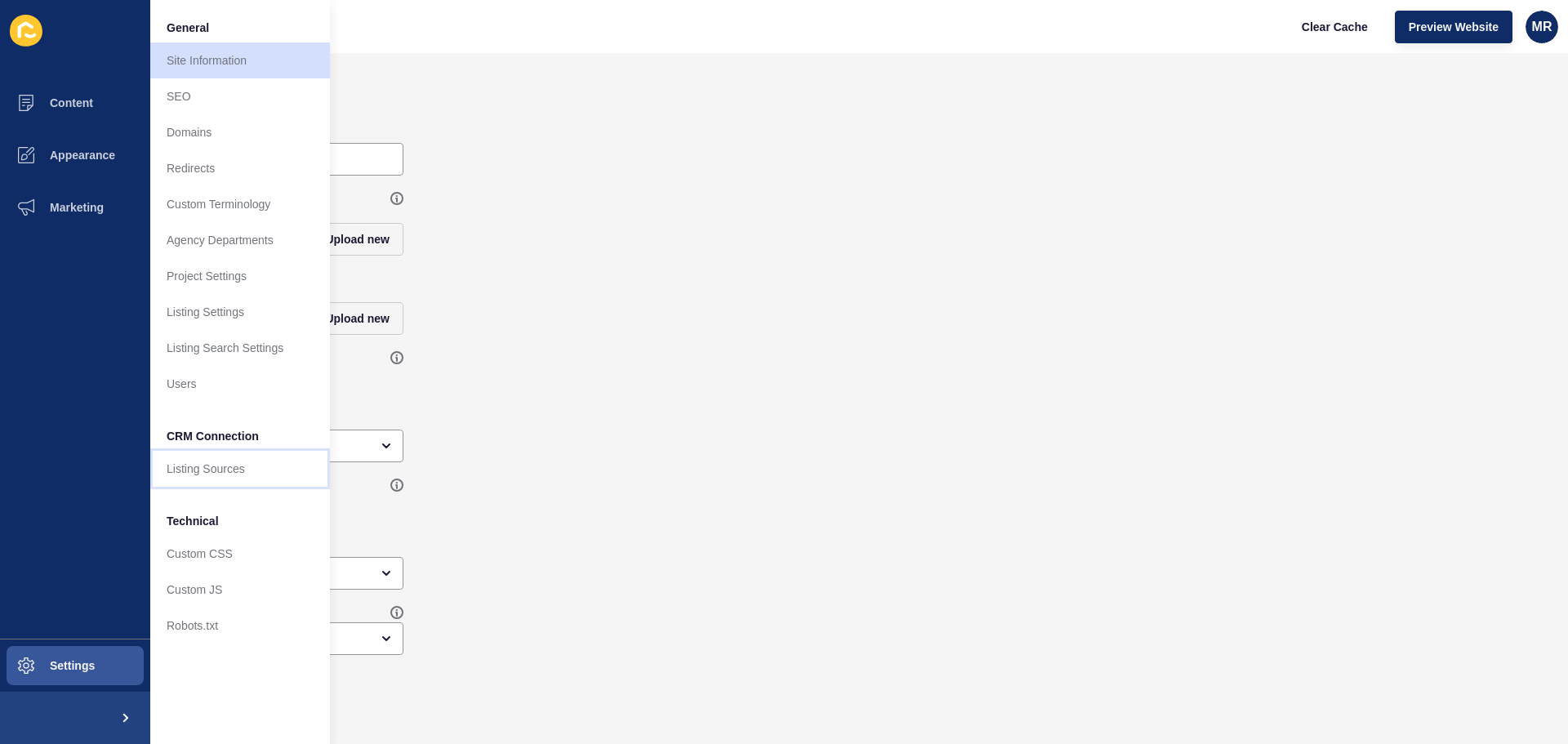
click at [210, 470] on link "Listing Sources" at bounding box center [239, 468] width 180 height 36
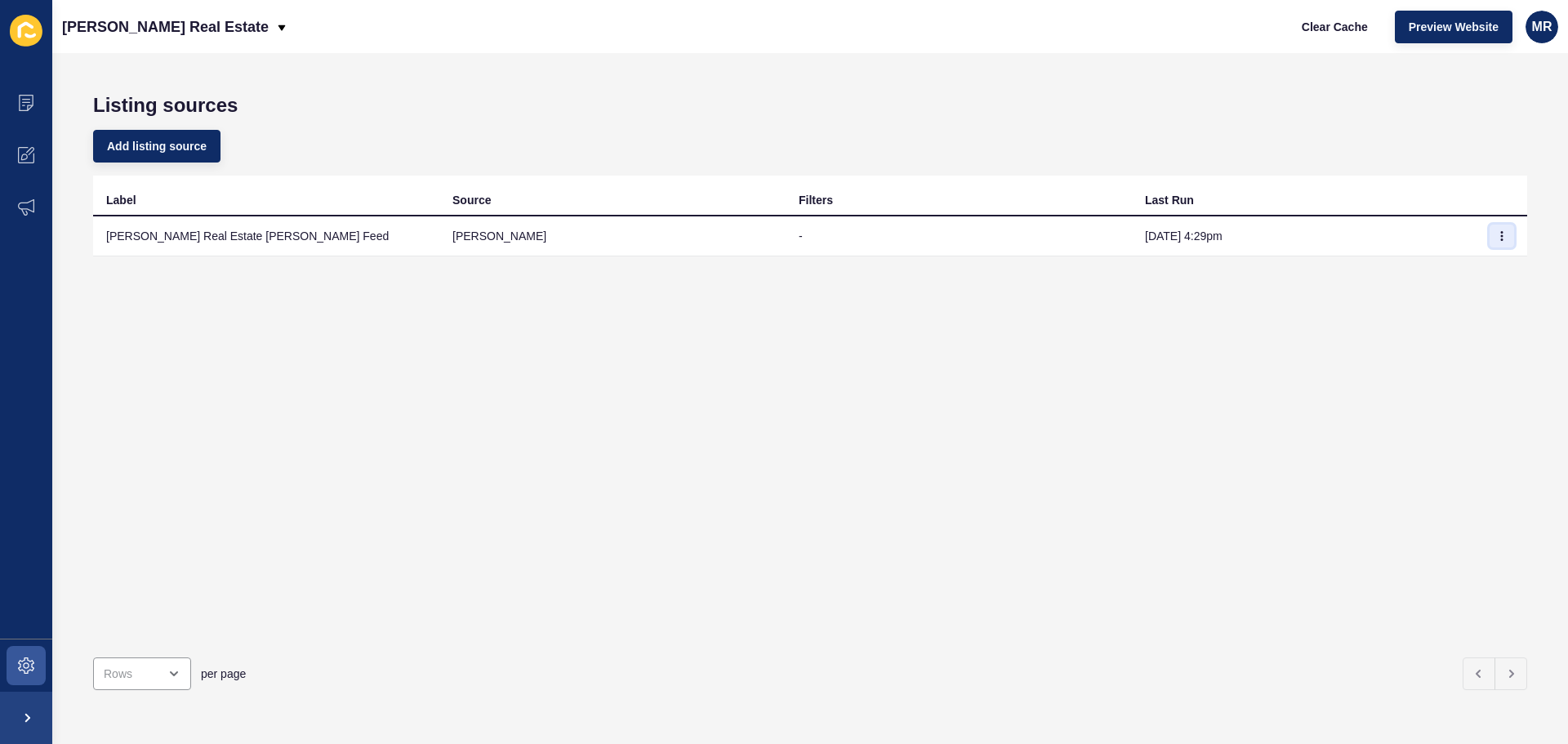
click at [1497, 237] on icon "button" at bounding box center [1502, 235] width 10 height 10
click at [1446, 276] on link "Sync now" at bounding box center [1444, 268] width 114 height 36
click at [36, 663] on span at bounding box center [26, 665] width 52 height 52
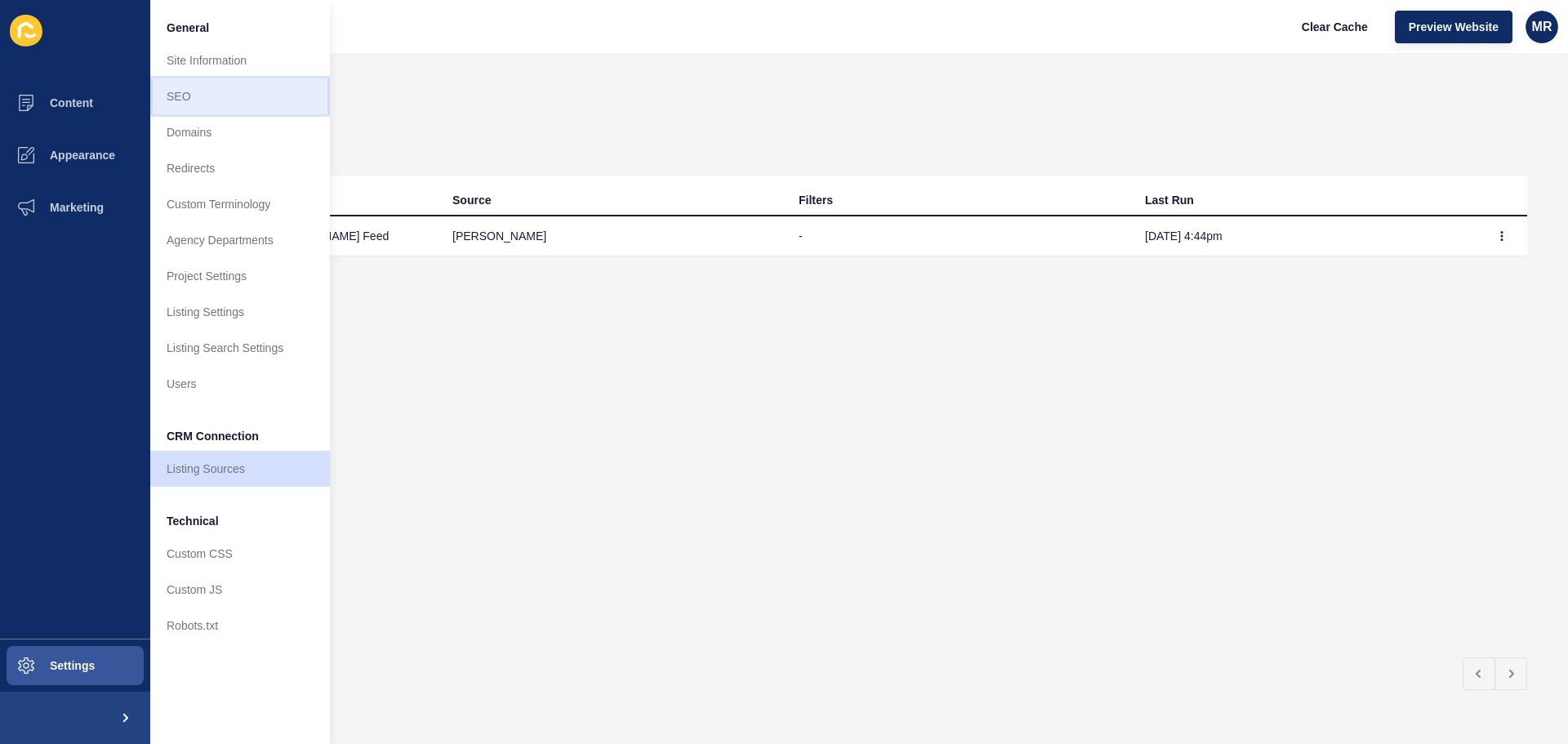
click at [194, 97] on link "SEO" at bounding box center [239, 96] width 180 height 36
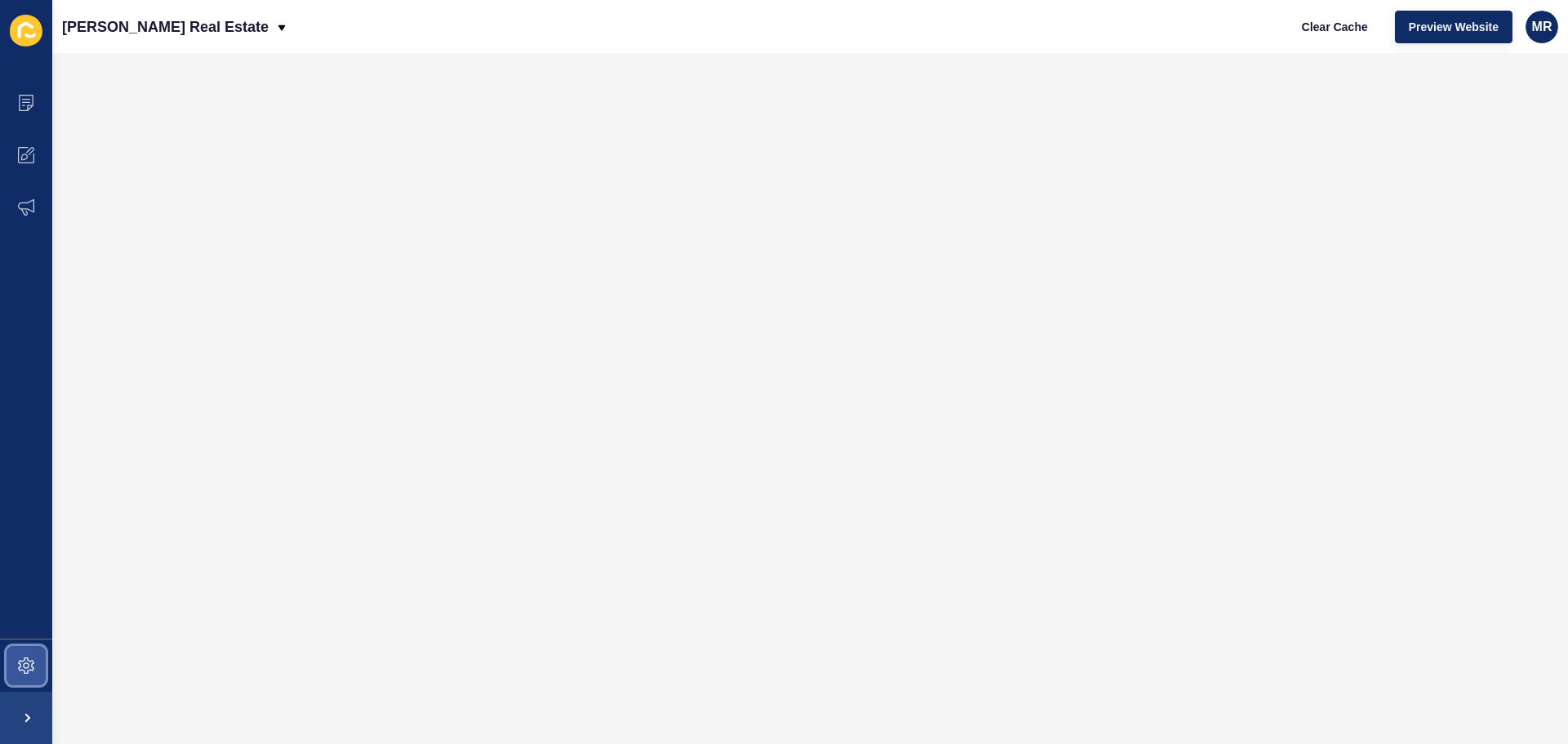
click at [27, 662] on icon at bounding box center [26, 666] width 17 height 17
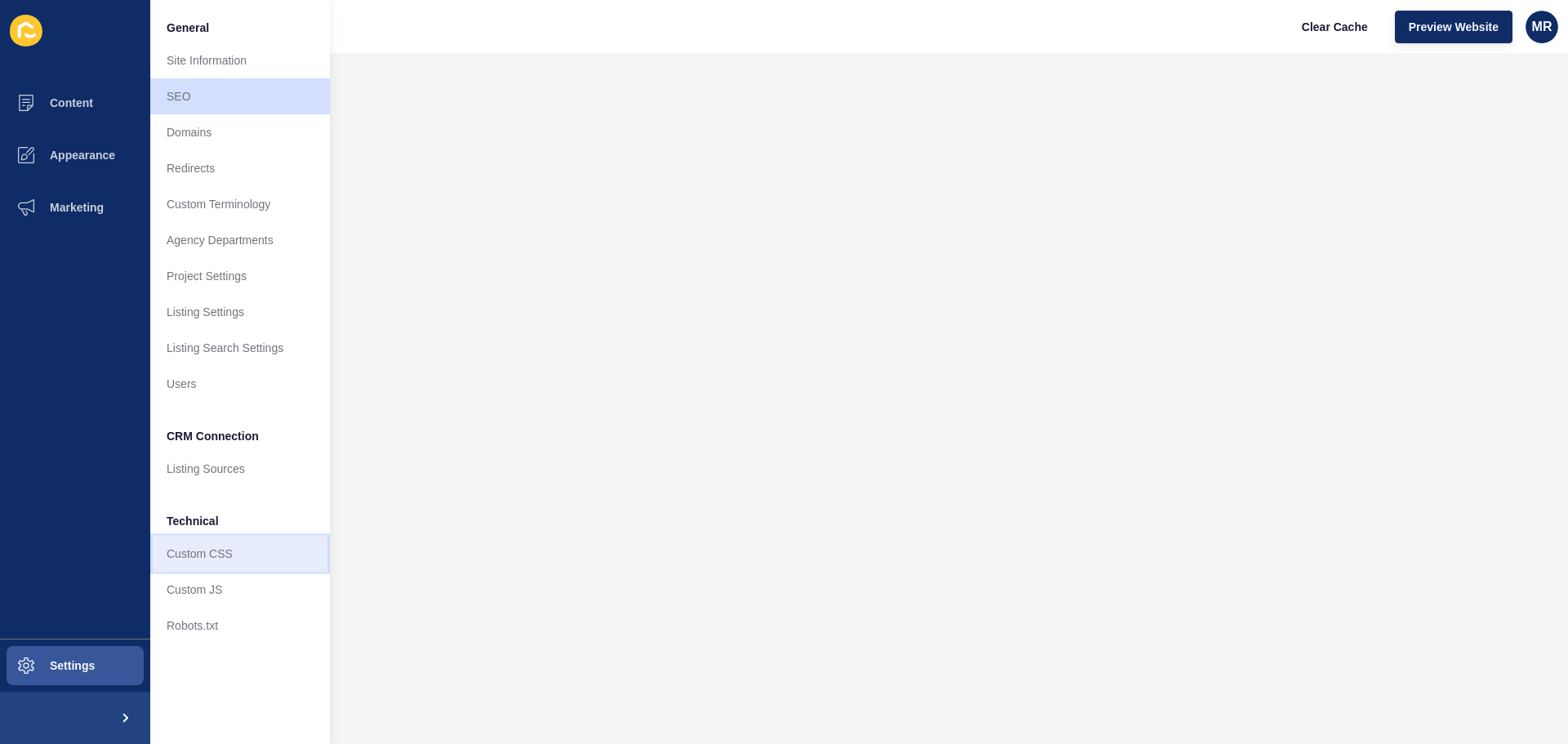
click at [205, 551] on link "Custom CSS" at bounding box center [239, 553] width 180 height 36
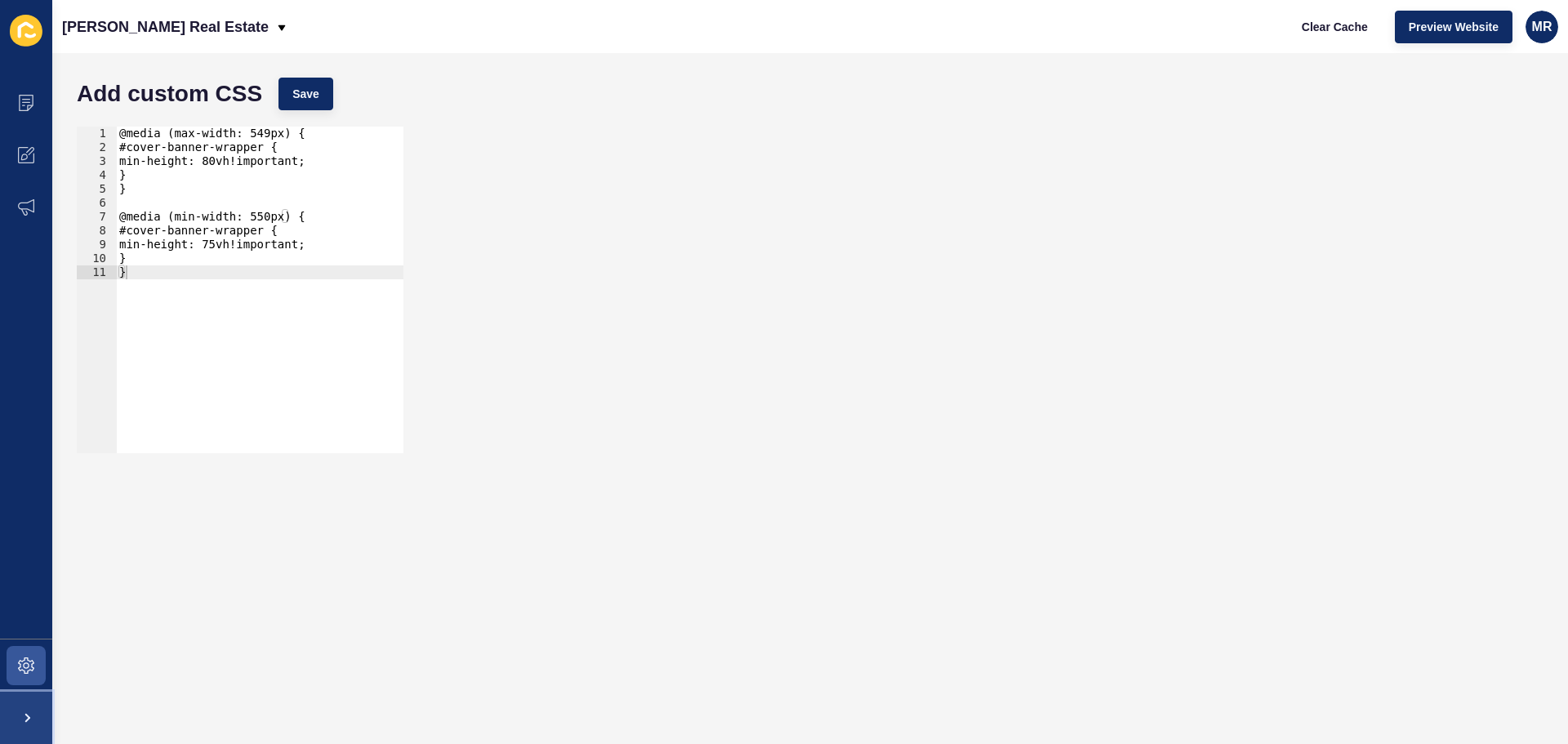
click at [34, 720] on span at bounding box center [26, 717] width 52 height 52
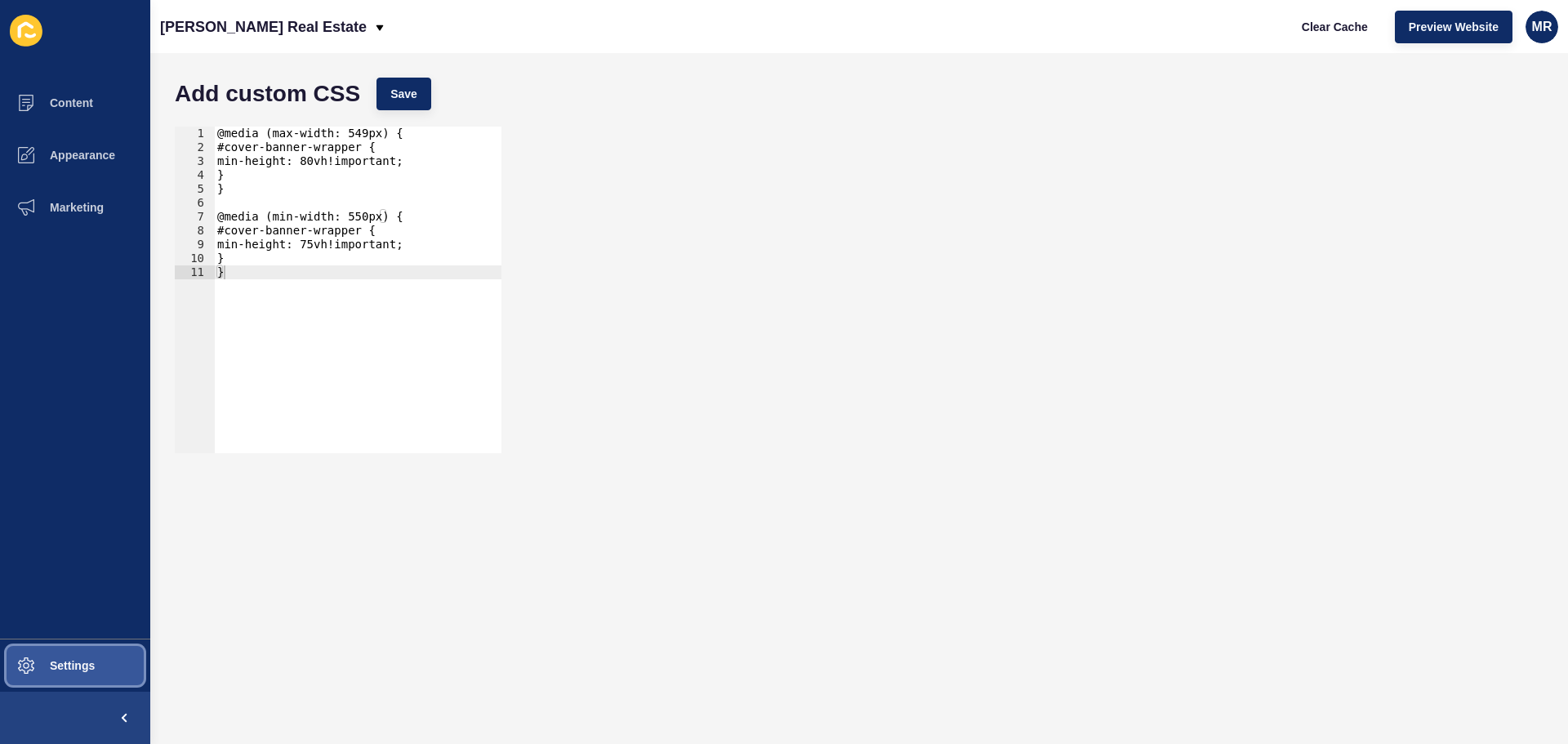
click at [63, 659] on span "Settings" at bounding box center [46, 665] width 97 height 13
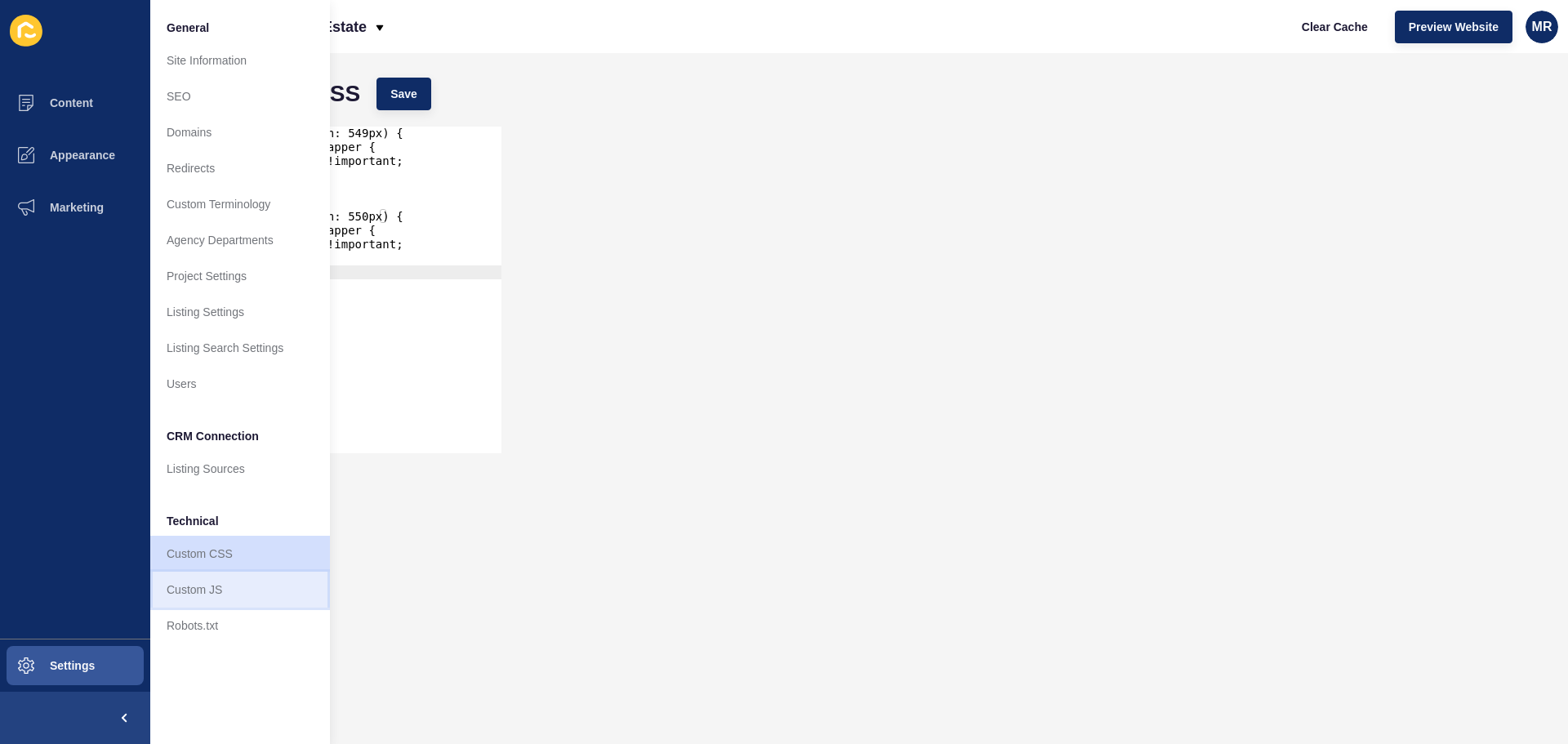
click at [237, 590] on link "Custom JS" at bounding box center [239, 589] width 180 height 36
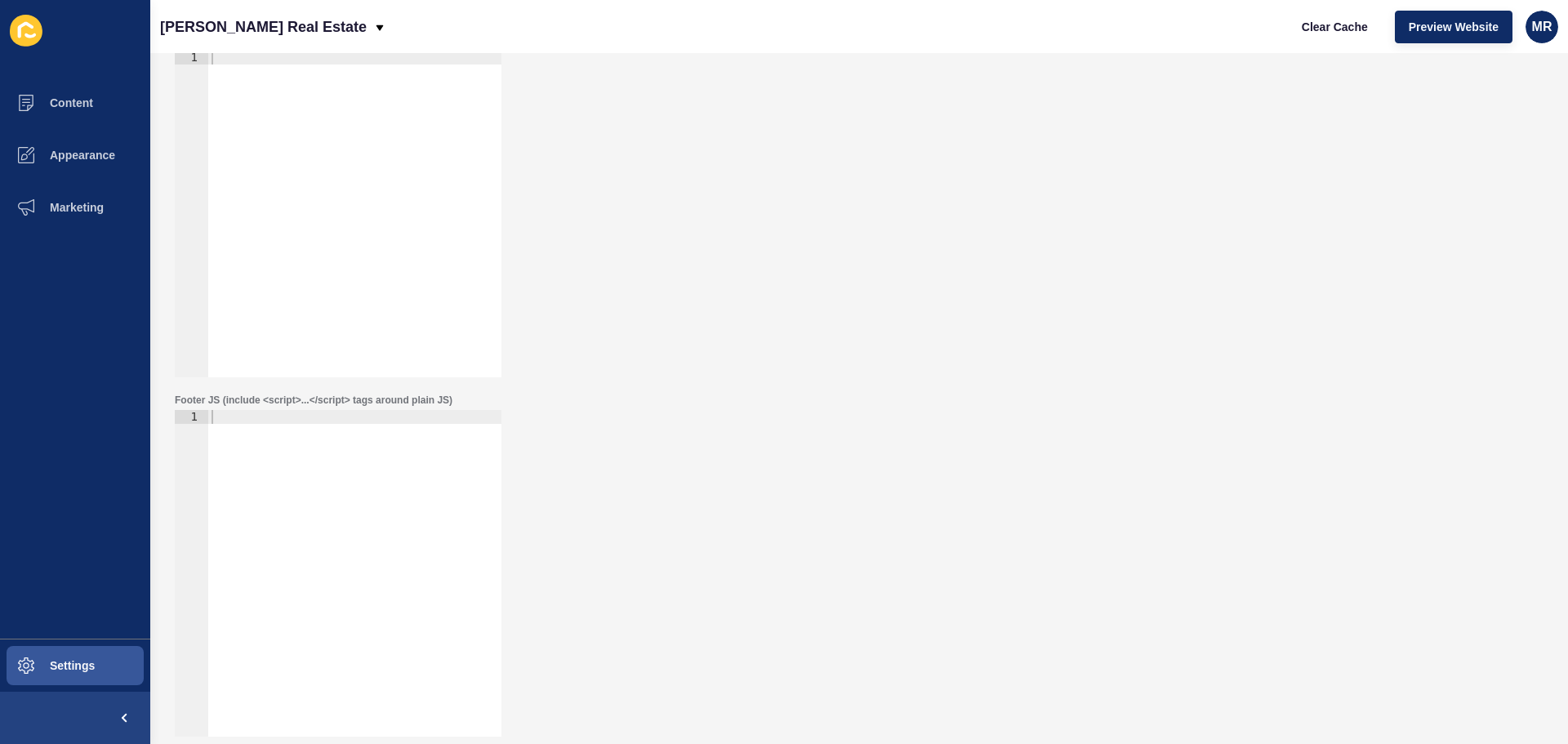
scroll to position [93, 0]
click at [99, 664] on button "Settings" at bounding box center [74, 665] width 150 height 52
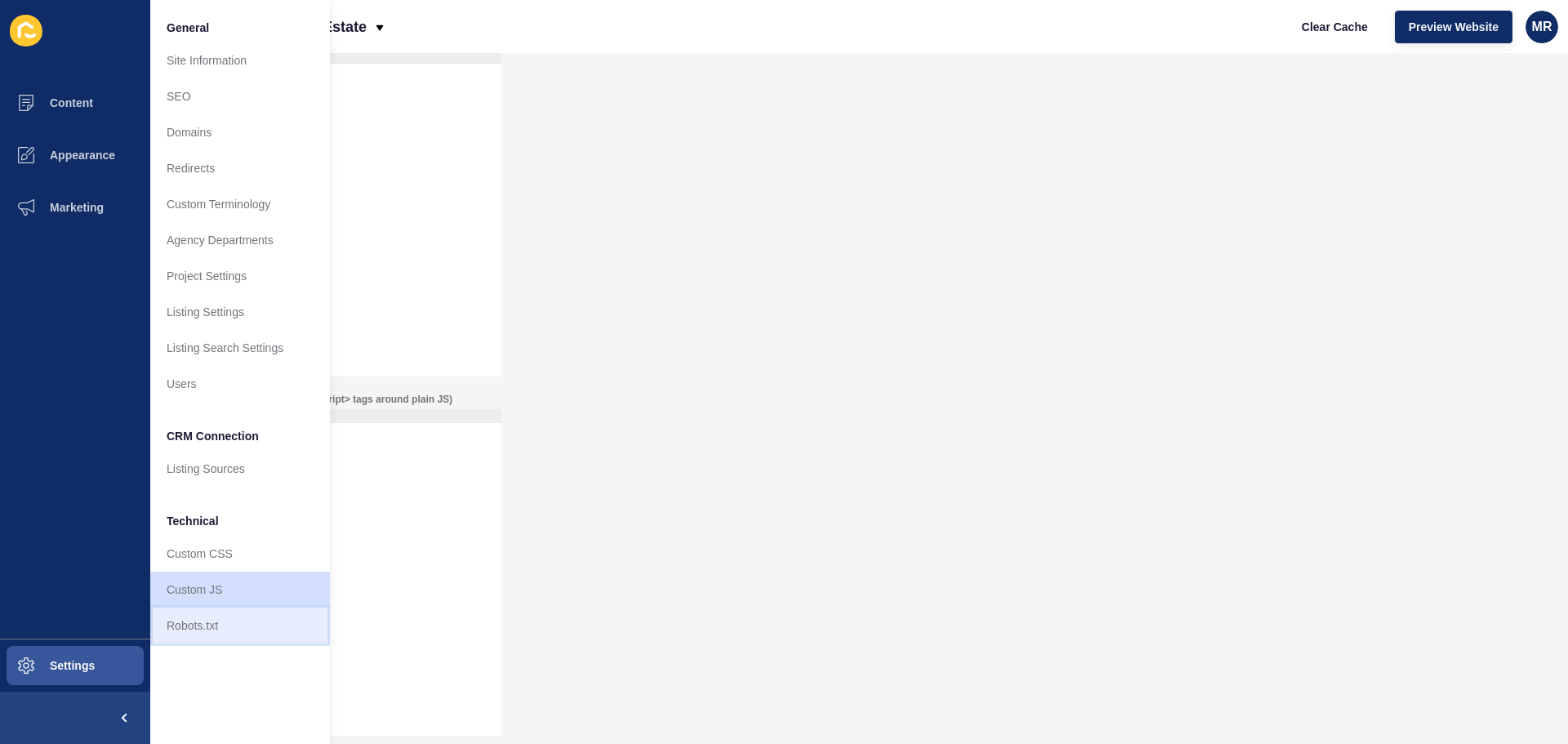
click at [217, 629] on link "Robots.txt" at bounding box center [239, 625] width 180 height 36
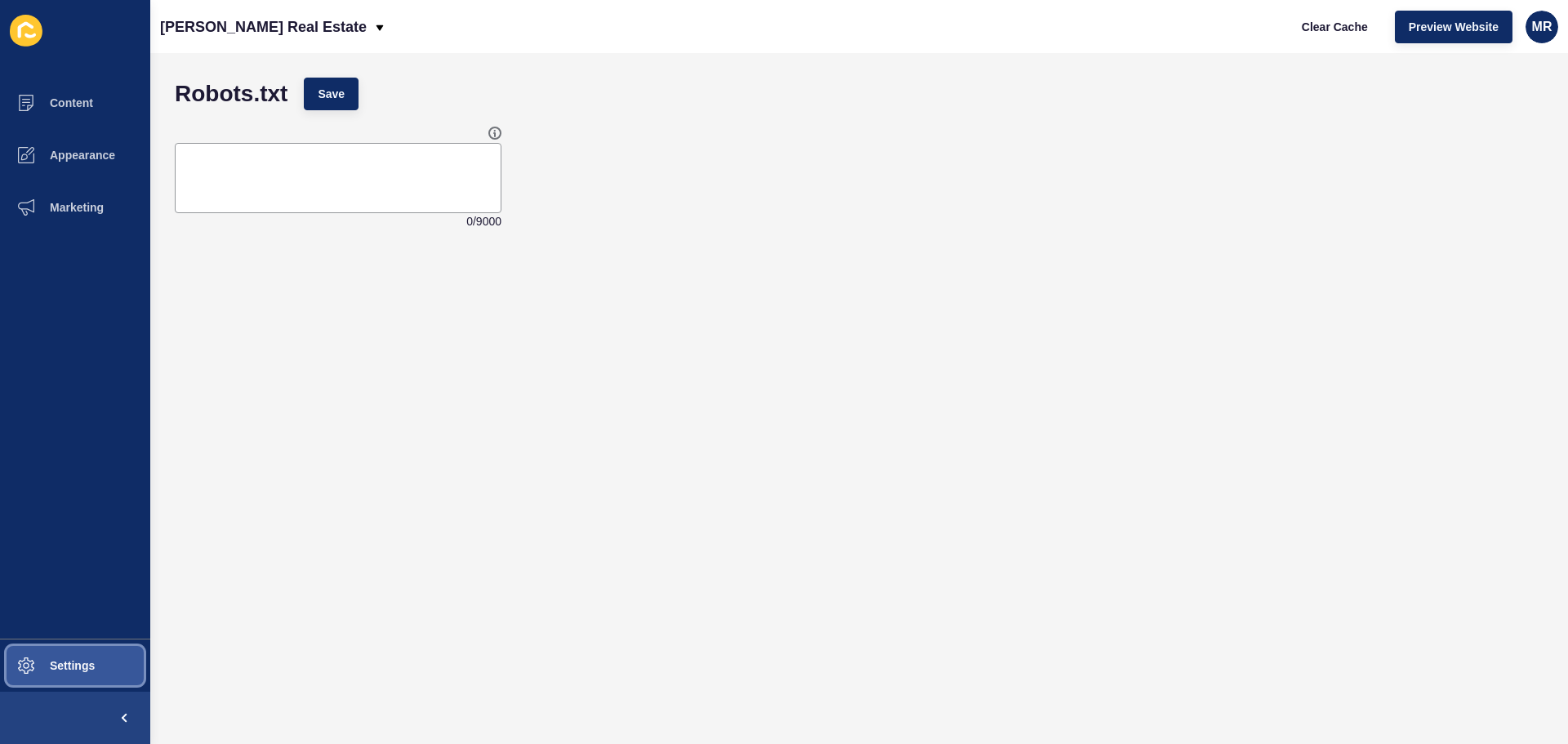
click at [83, 671] on span "Settings" at bounding box center [46, 665] width 97 height 13
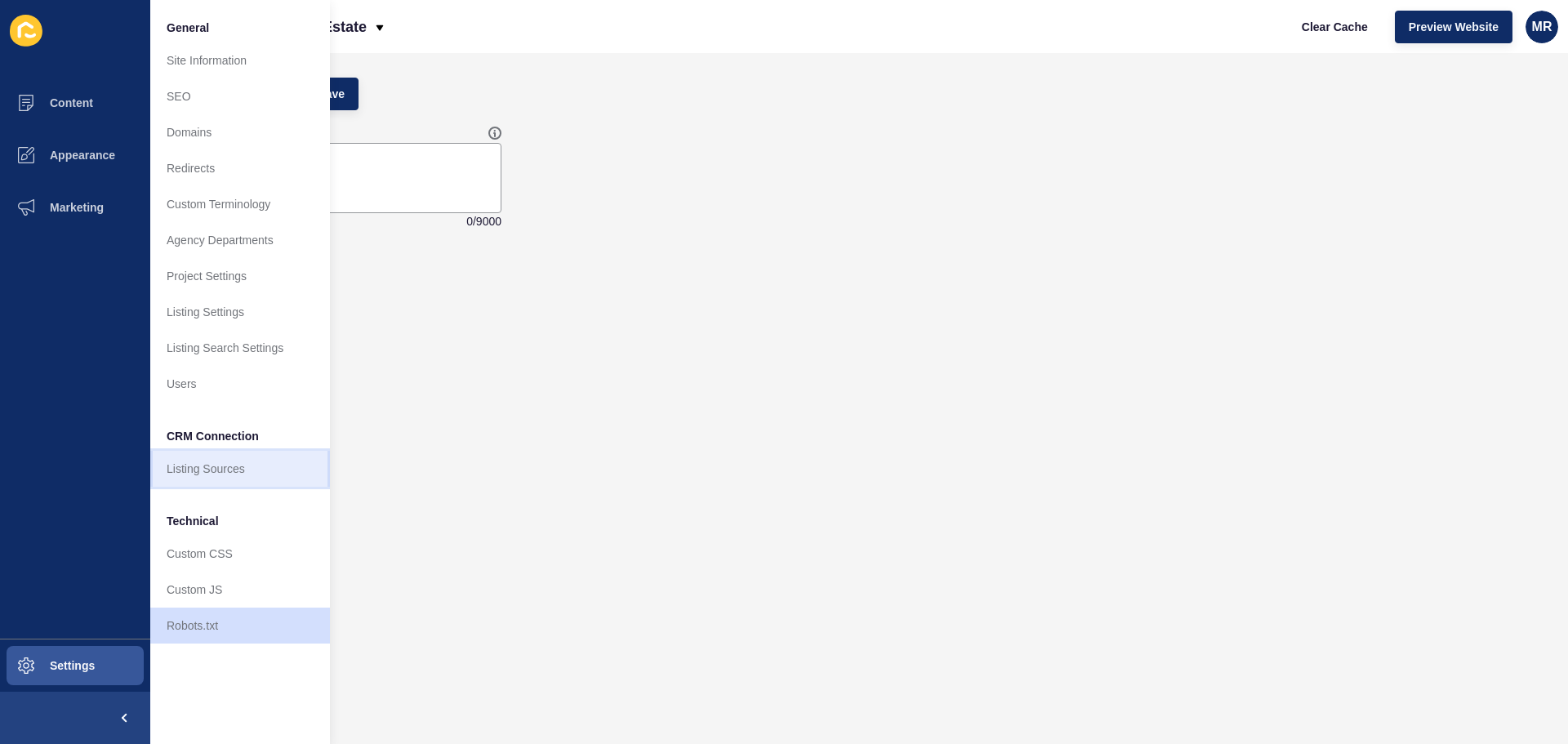
click at [183, 471] on link "Listing Sources" at bounding box center [239, 468] width 180 height 36
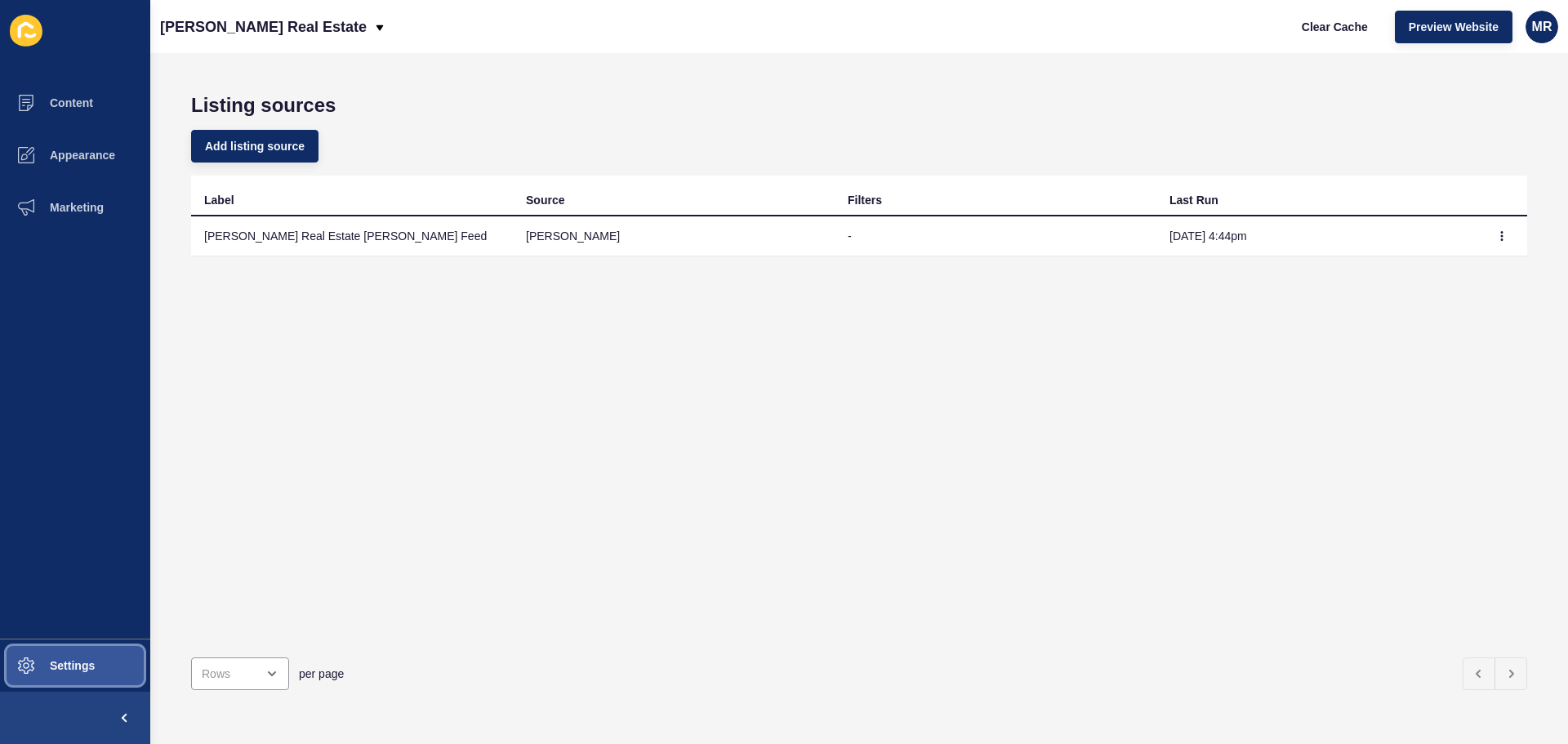
drag, startPoint x: 83, startPoint y: 651, endPoint x: 87, endPoint y: 644, distance: 8.1
click at [84, 651] on button "Settings" at bounding box center [74, 665] width 150 height 52
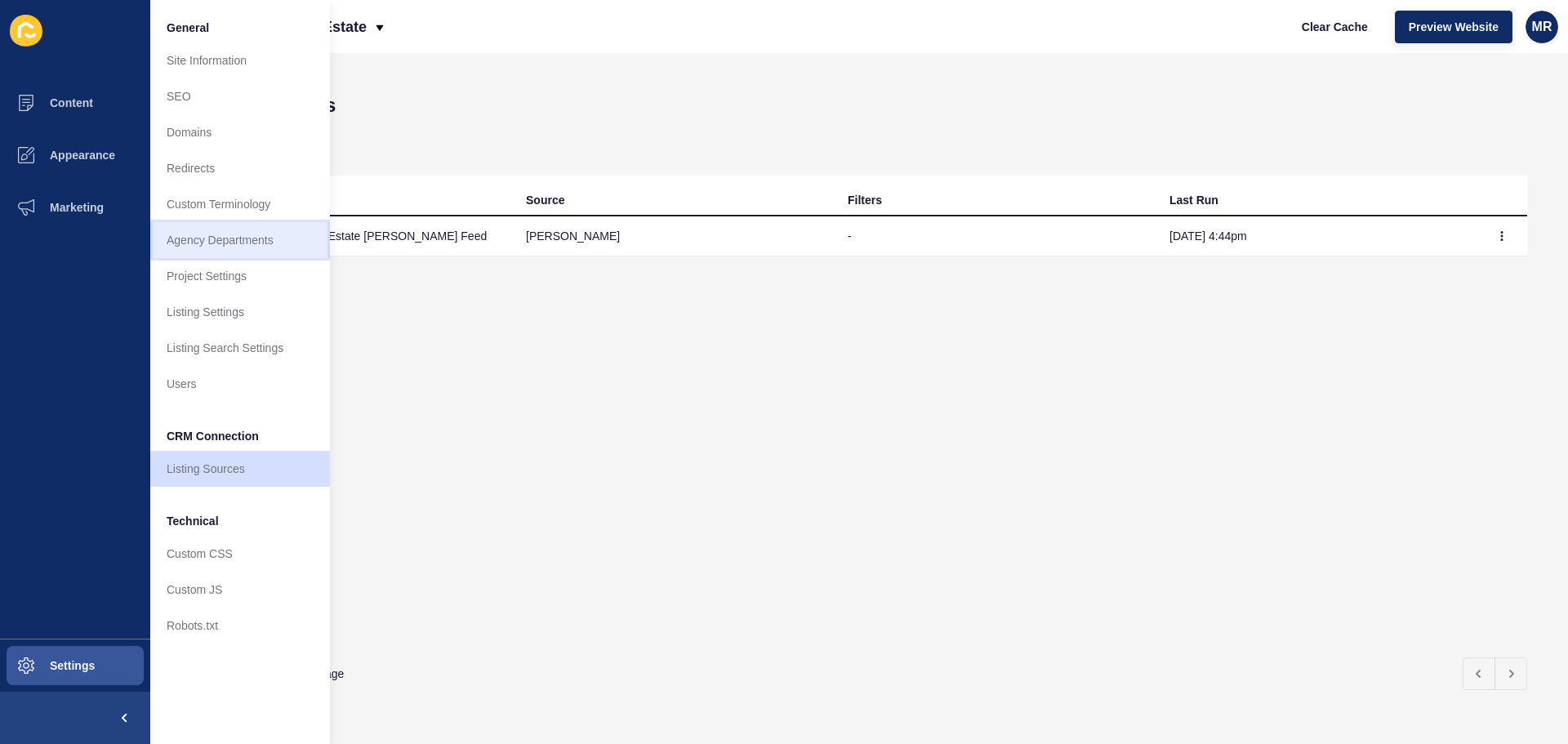
click at [230, 246] on link "Agency Departments" at bounding box center [239, 240] width 180 height 36
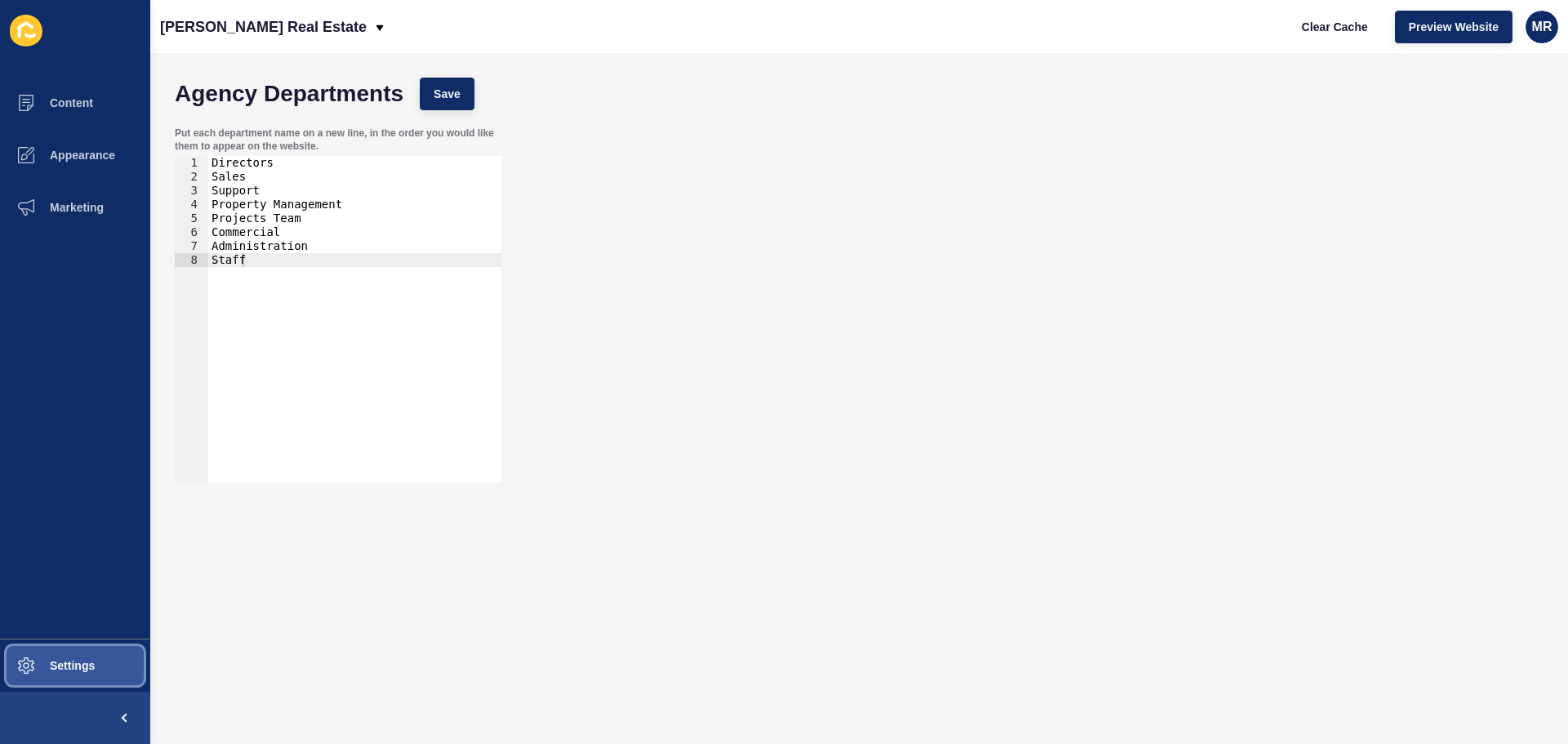
click at [92, 661] on span "Settings" at bounding box center [46, 665] width 97 height 13
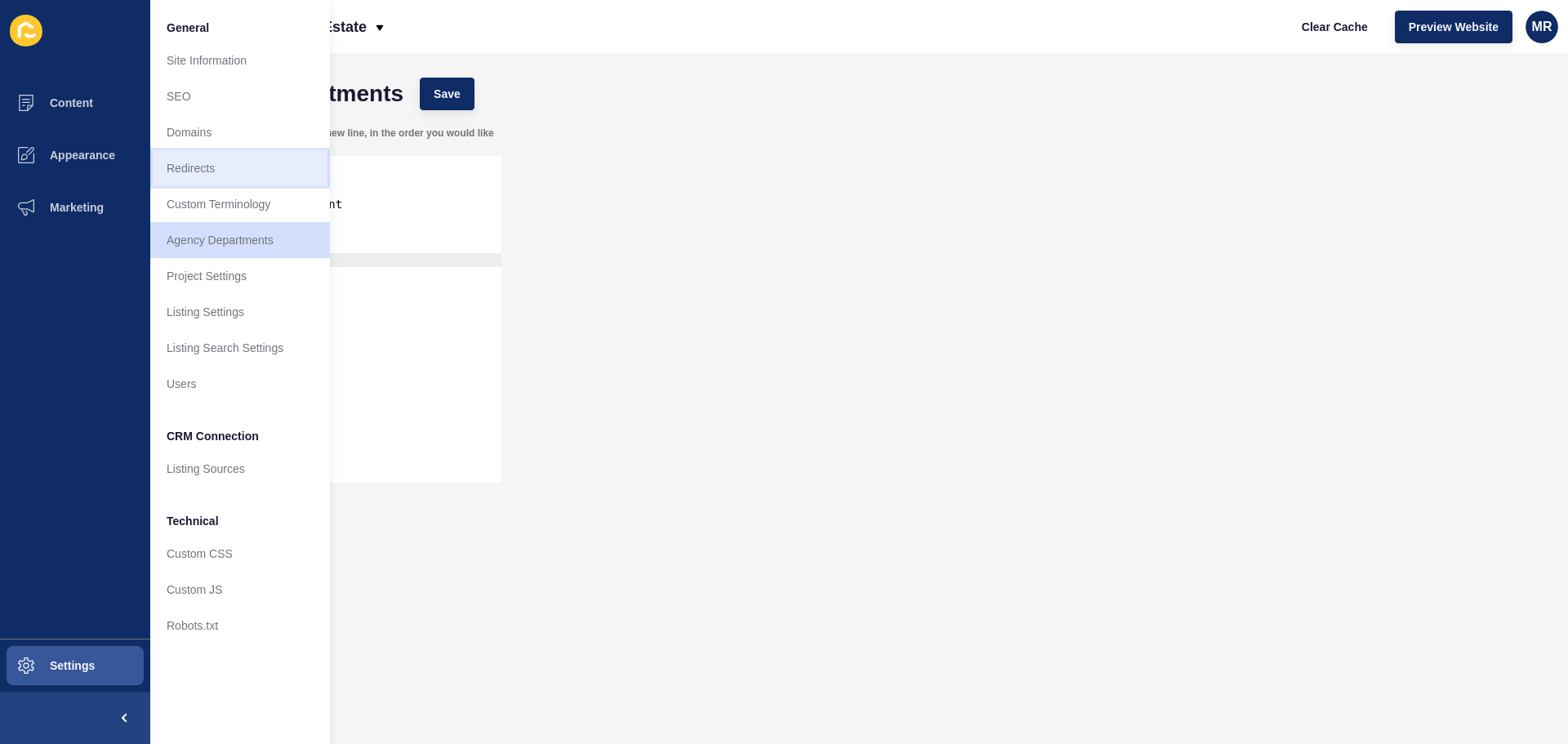
click at [208, 162] on link "Redirects" at bounding box center [239, 167] width 180 height 36
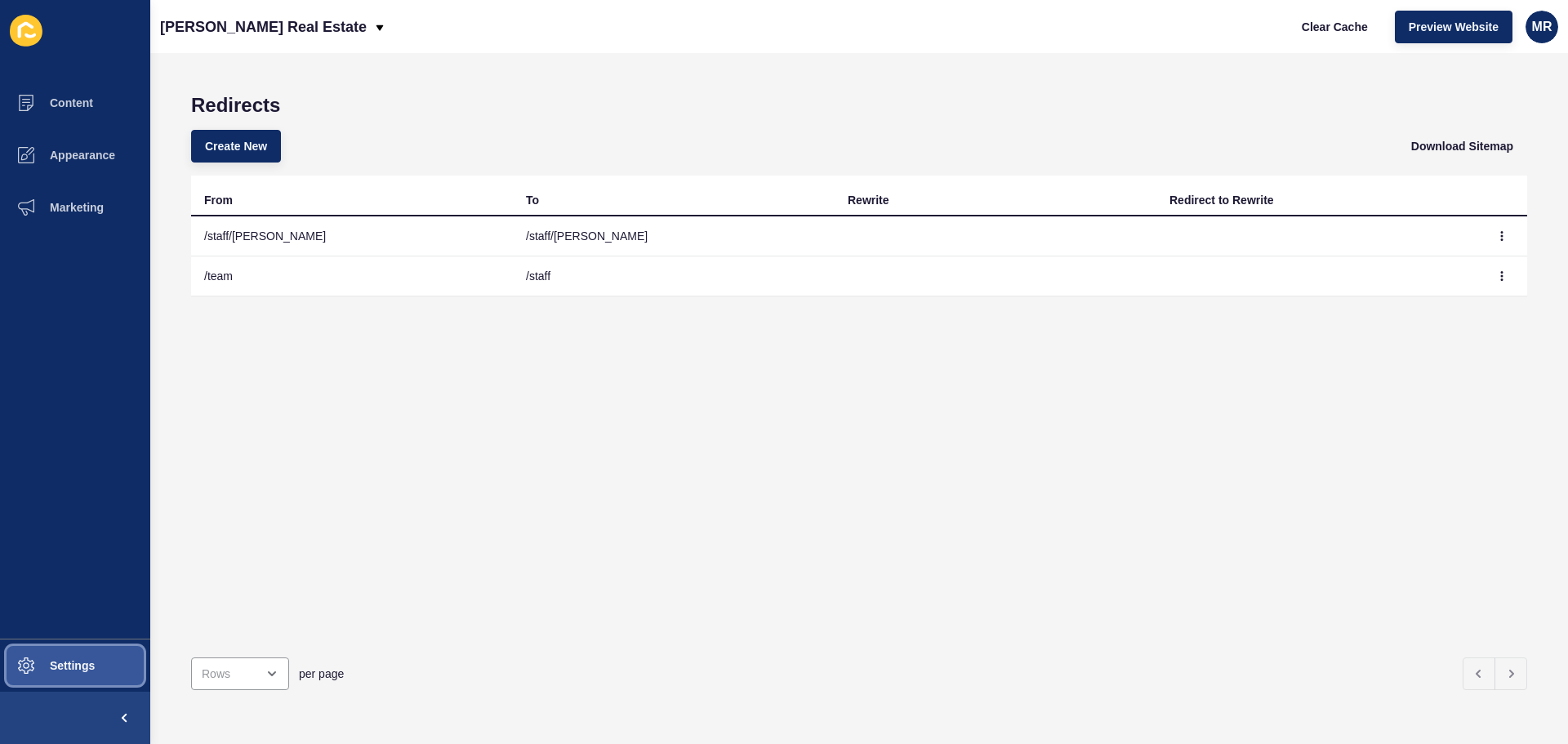
click at [76, 656] on button "Settings" at bounding box center [74, 665] width 150 height 52
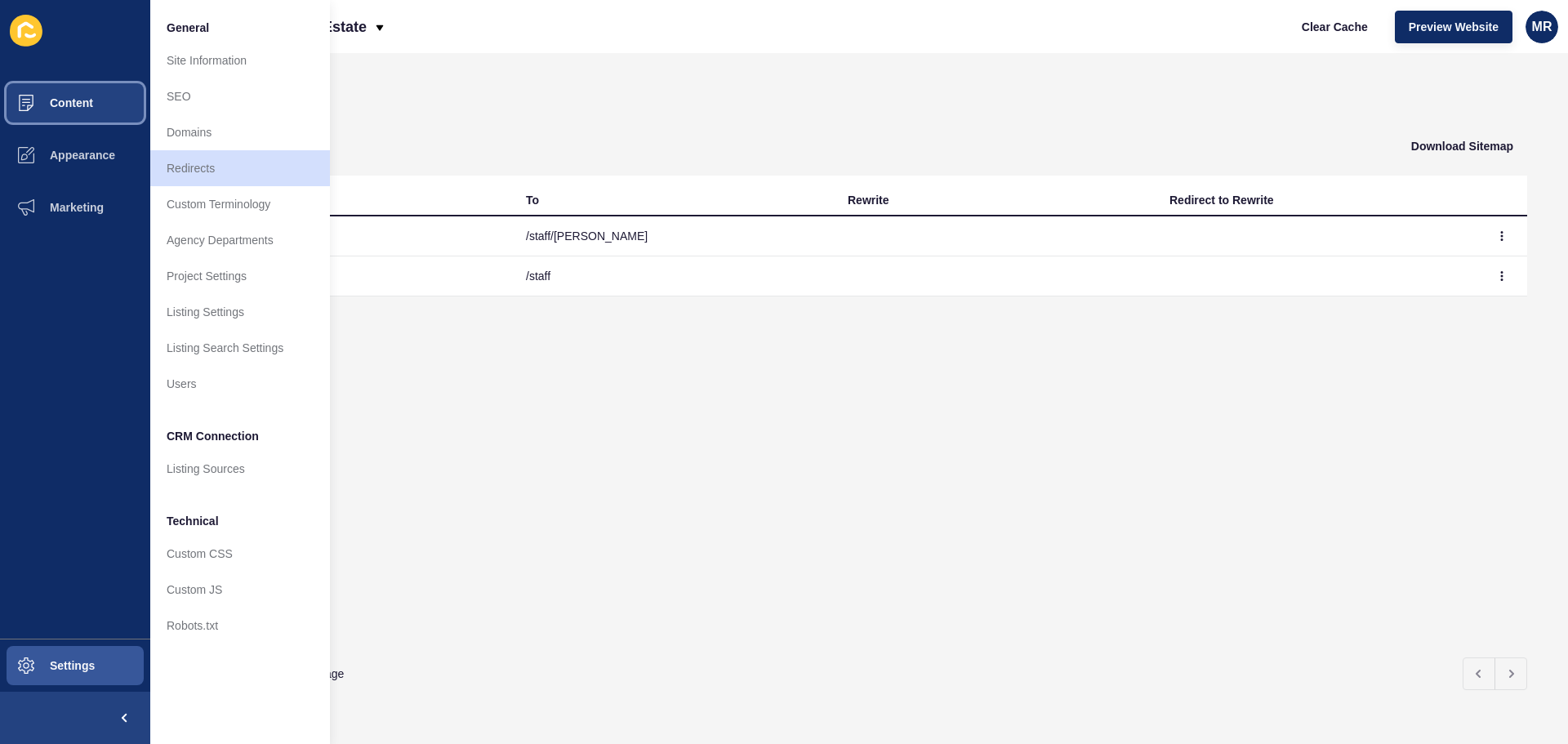
click at [97, 98] on button "Content" at bounding box center [74, 103] width 150 height 52
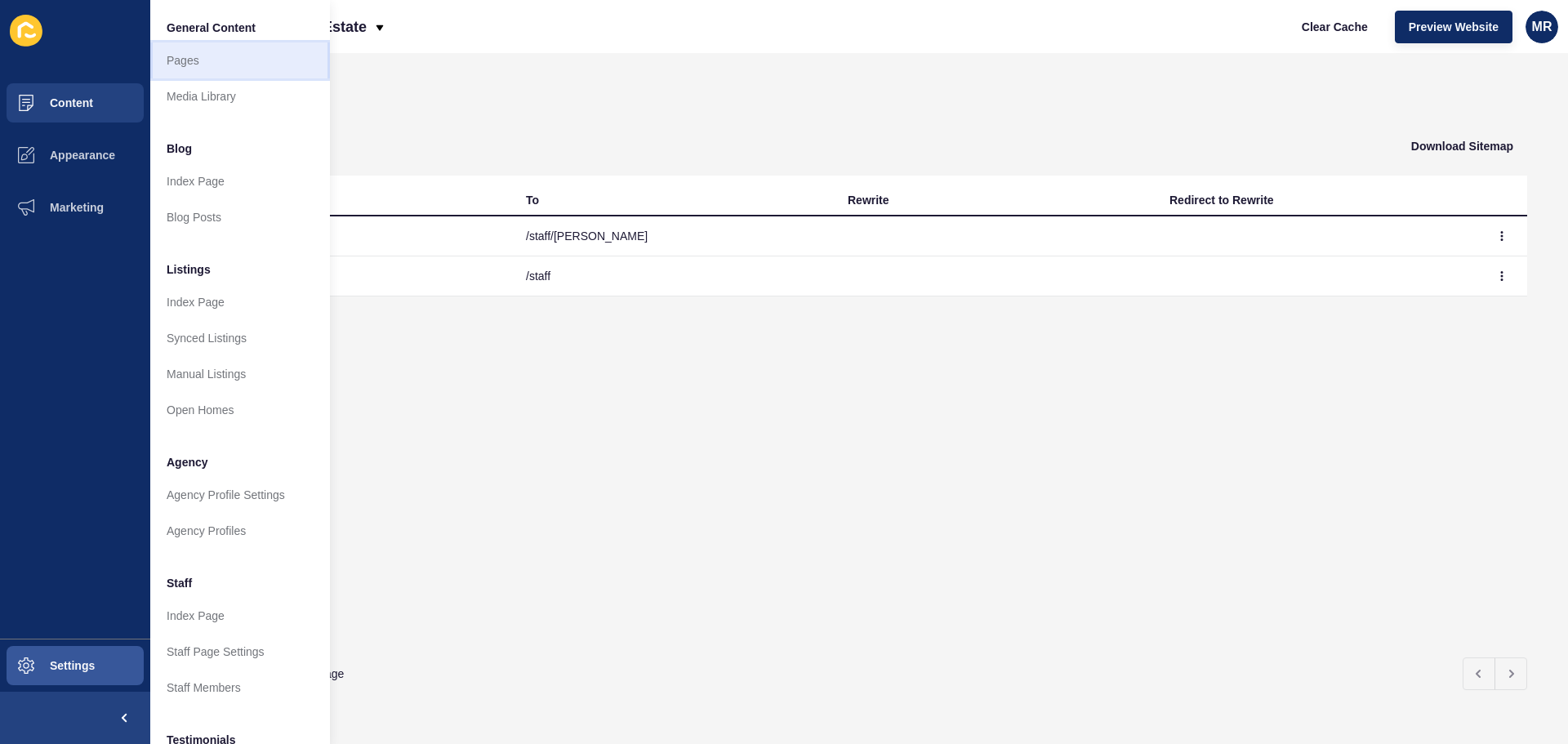
click at [192, 57] on link "Pages" at bounding box center [239, 60] width 180 height 36
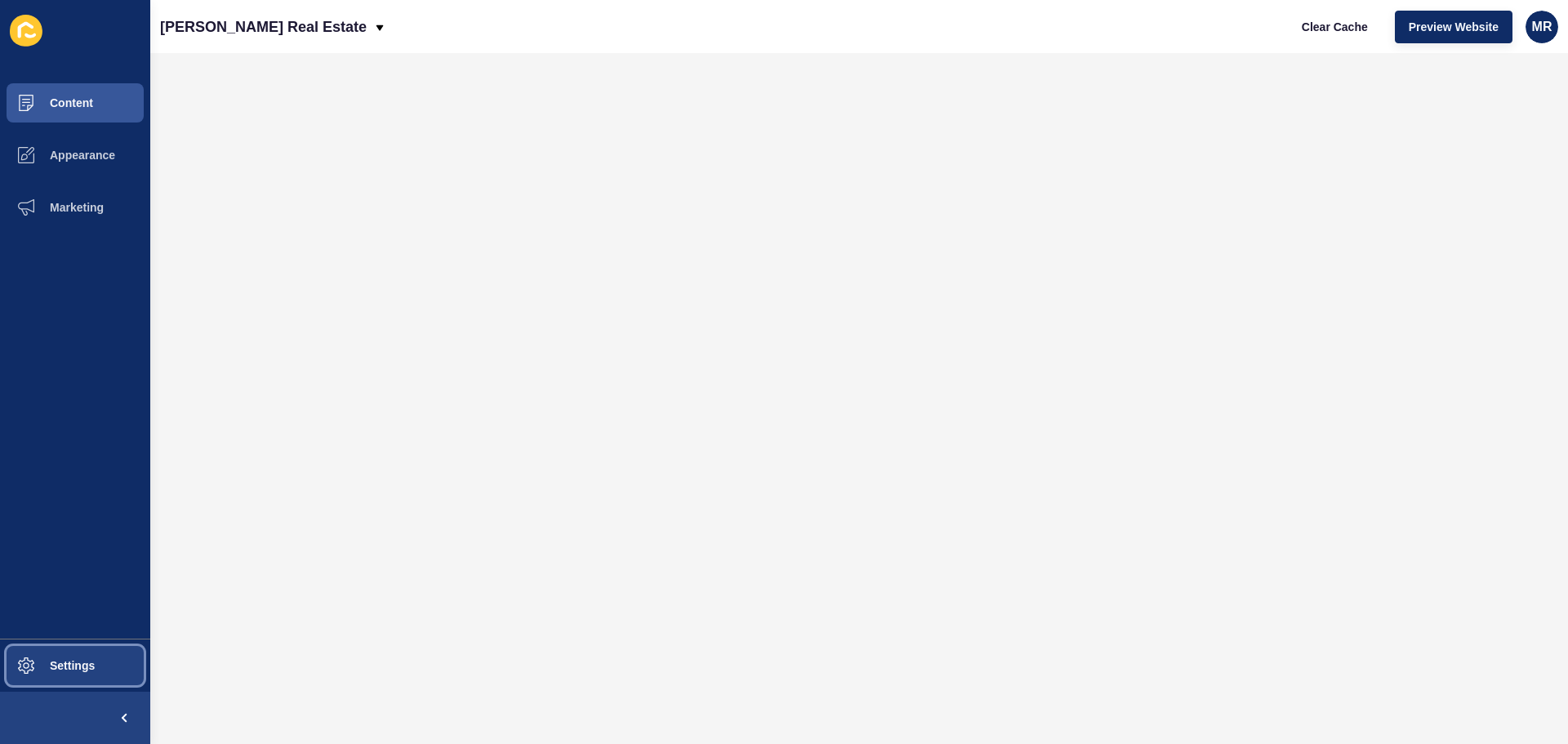
click at [108, 659] on button "Settings" at bounding box center [74, 665] width 150 height 52
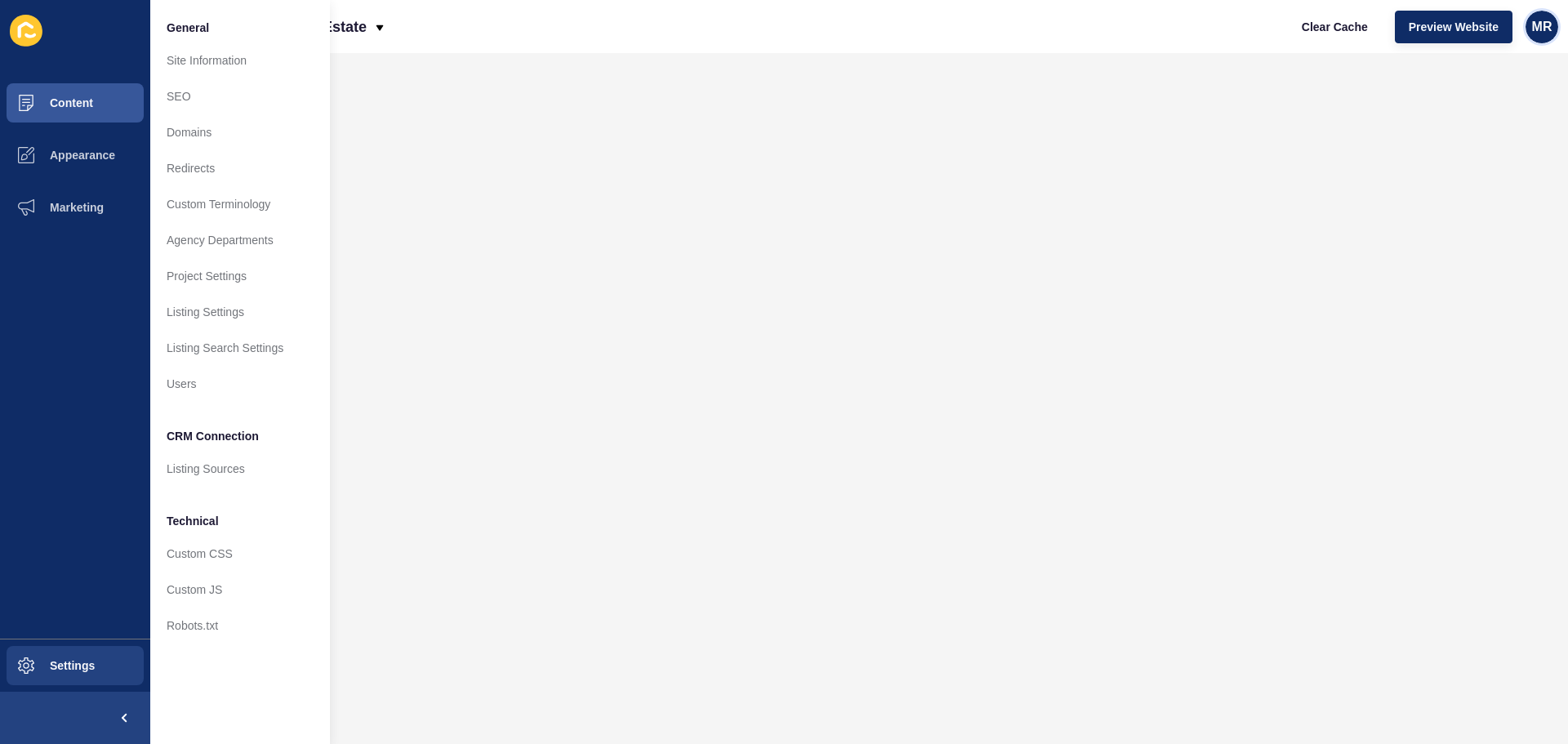
click at [1534, 29] on span "MR" at bounding box center [1543, 27] width 20 height 17
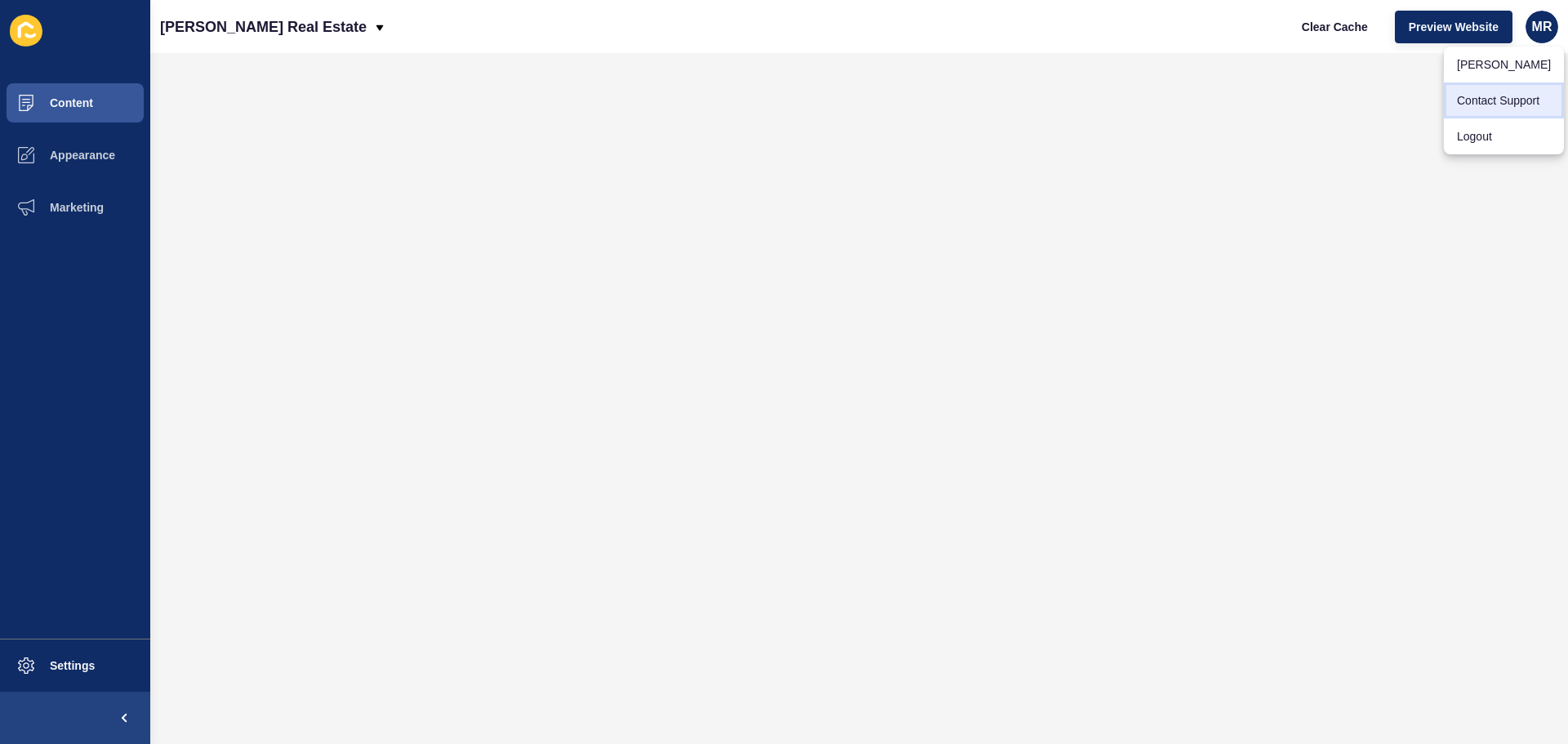
click at [1503, 93] on link "Contact Support" at bounding box center [1504, 100] width 120 height 36
